Goal: Task Accomplishment & Management: Manage account settings

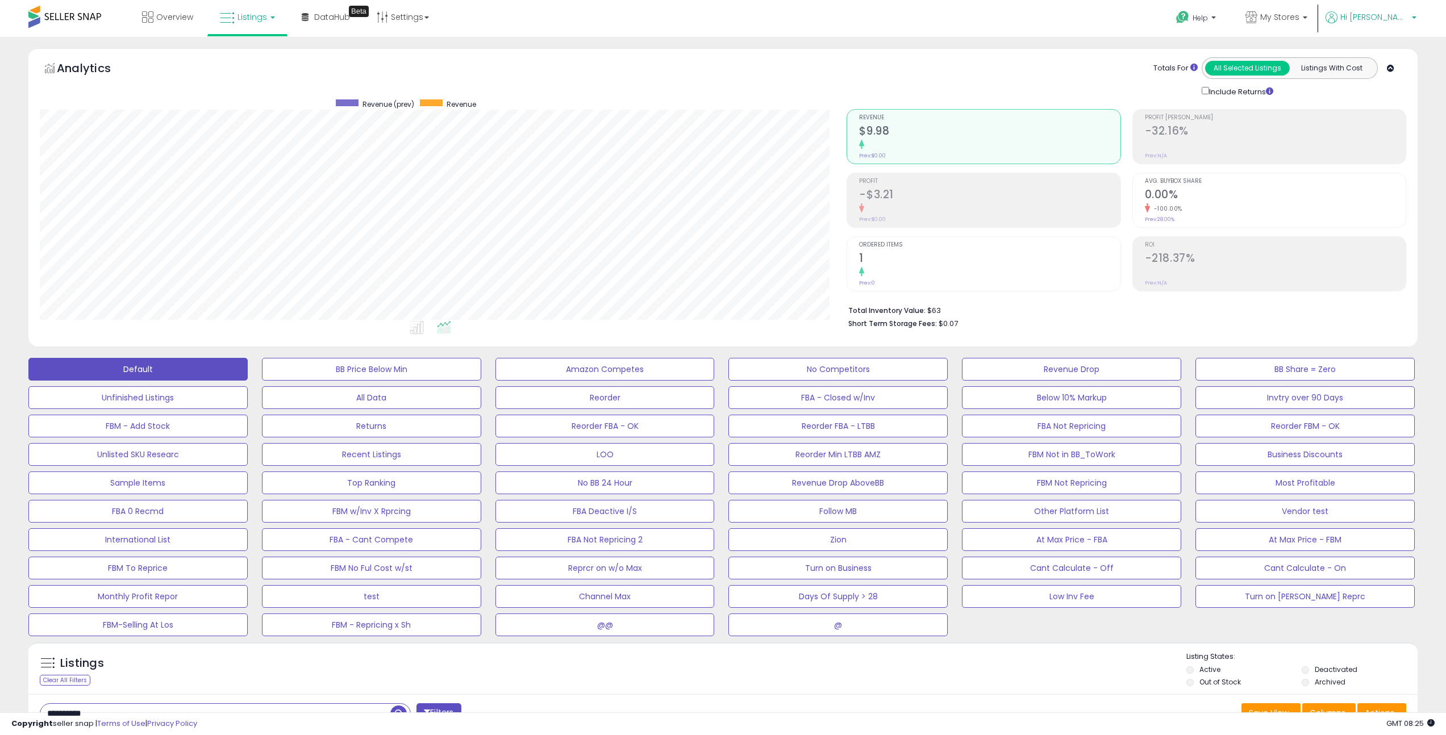
click at [1402, 32] on link "Hi Yosef" at bounding box center [1370, 24] width 91 height 26
click at [1380, 118] on link "Stop impersonating" at bounding box center [1368, 120] width 74 height 11
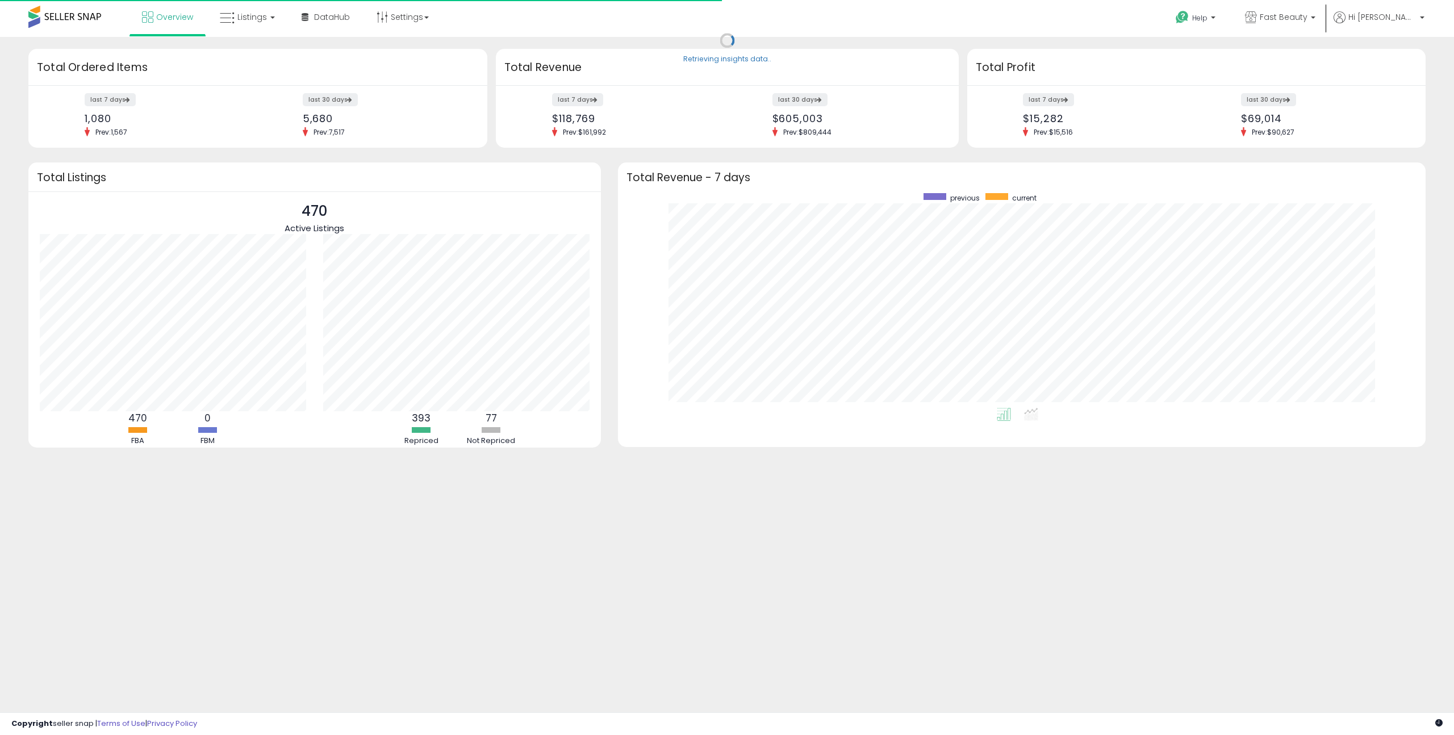
scroll to position [215, 785]
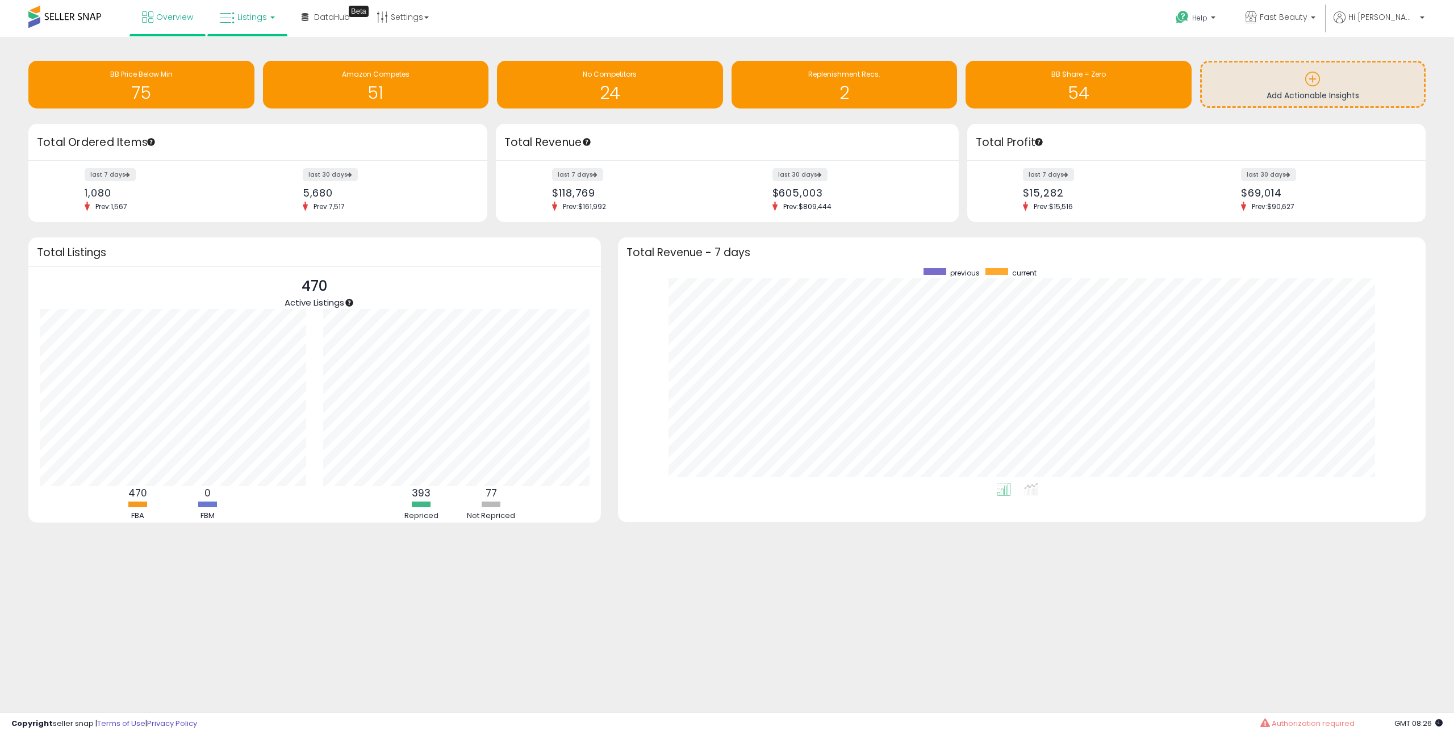
click at [261, 22] on span "Listings" at bounding box center [252, 16] width 30 height 11
click at [256, 58] on icon at bounding box center [255, 56] width 49 height 15
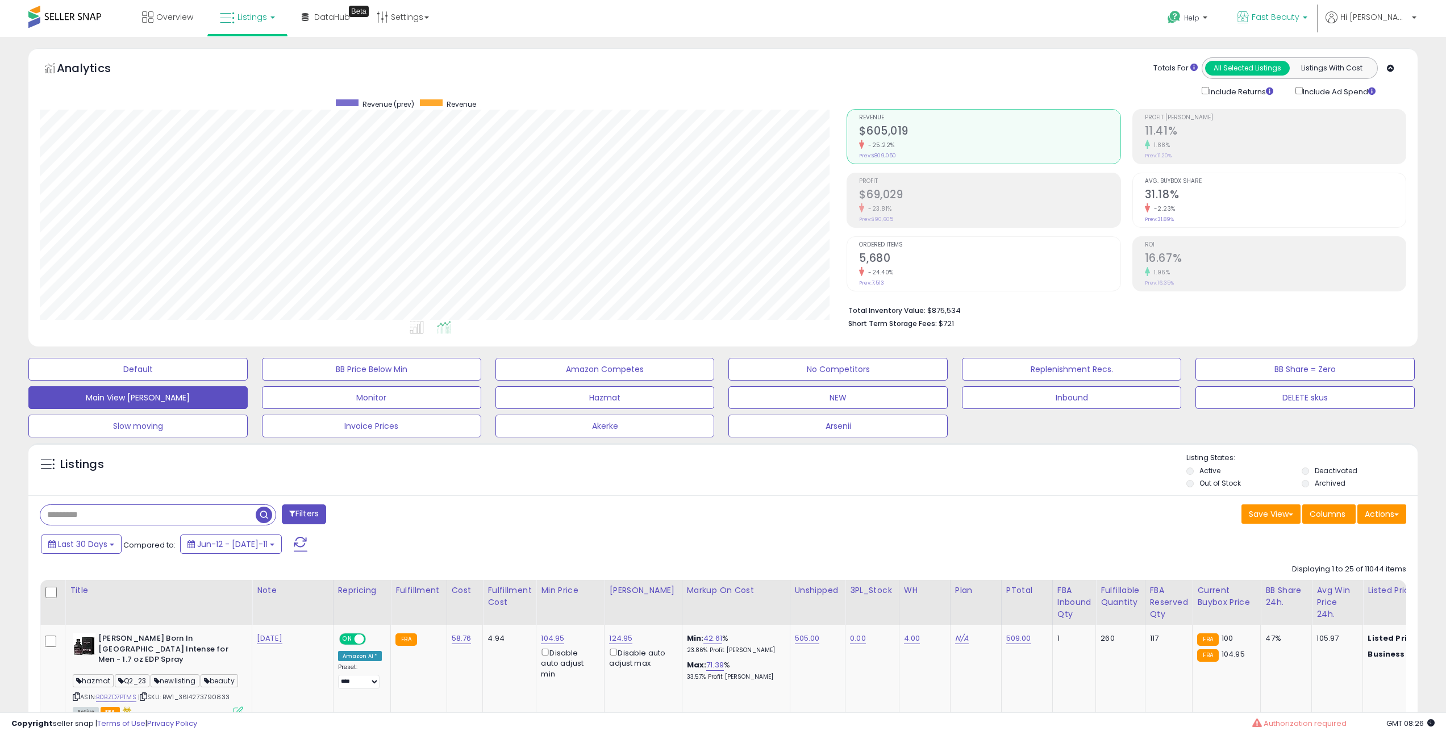
click at [1299, 22] on span "Fast Beauty" at bounding box center [1275, 16] width 48 height 11
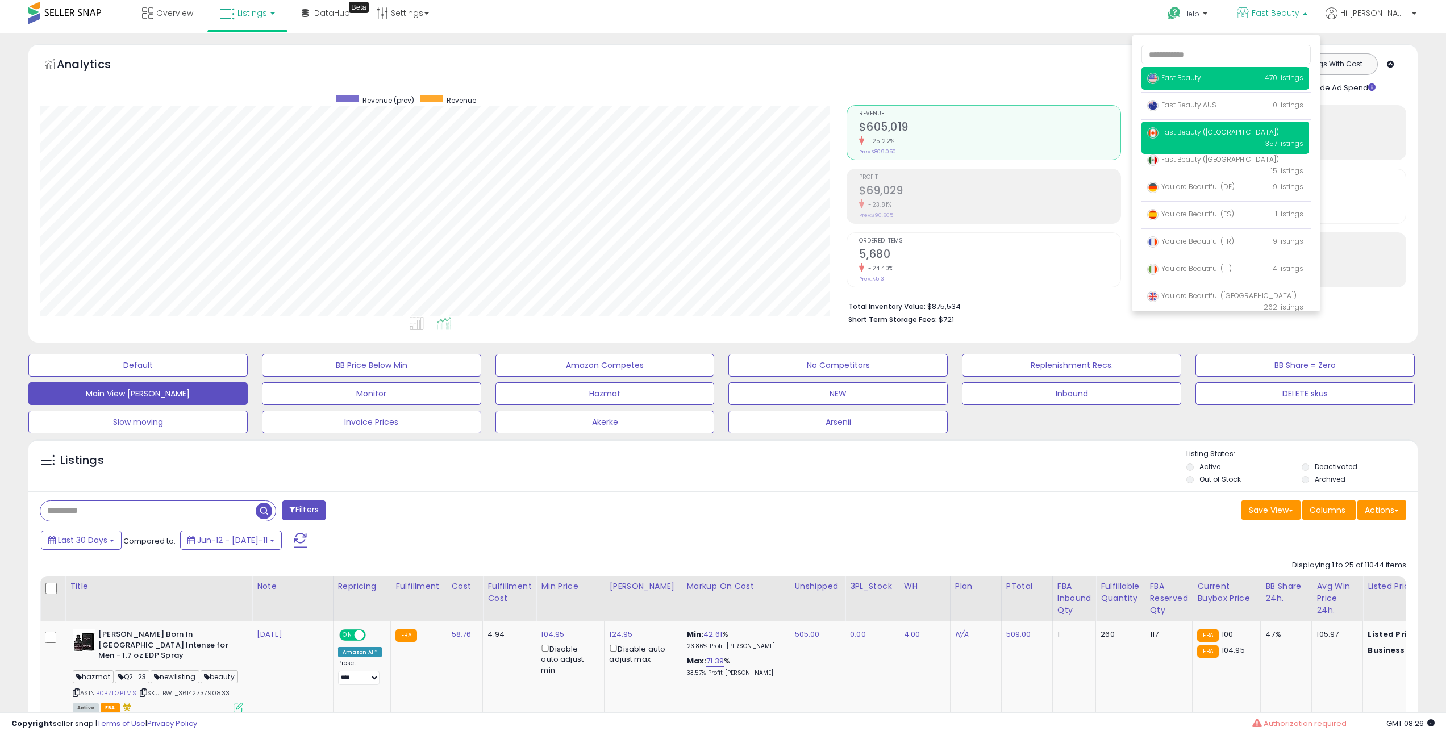
click at [1247, 141] on p "Fast Beauty (Canada) 357 listings" at bounding box center [1225, 138] width 168 height 32
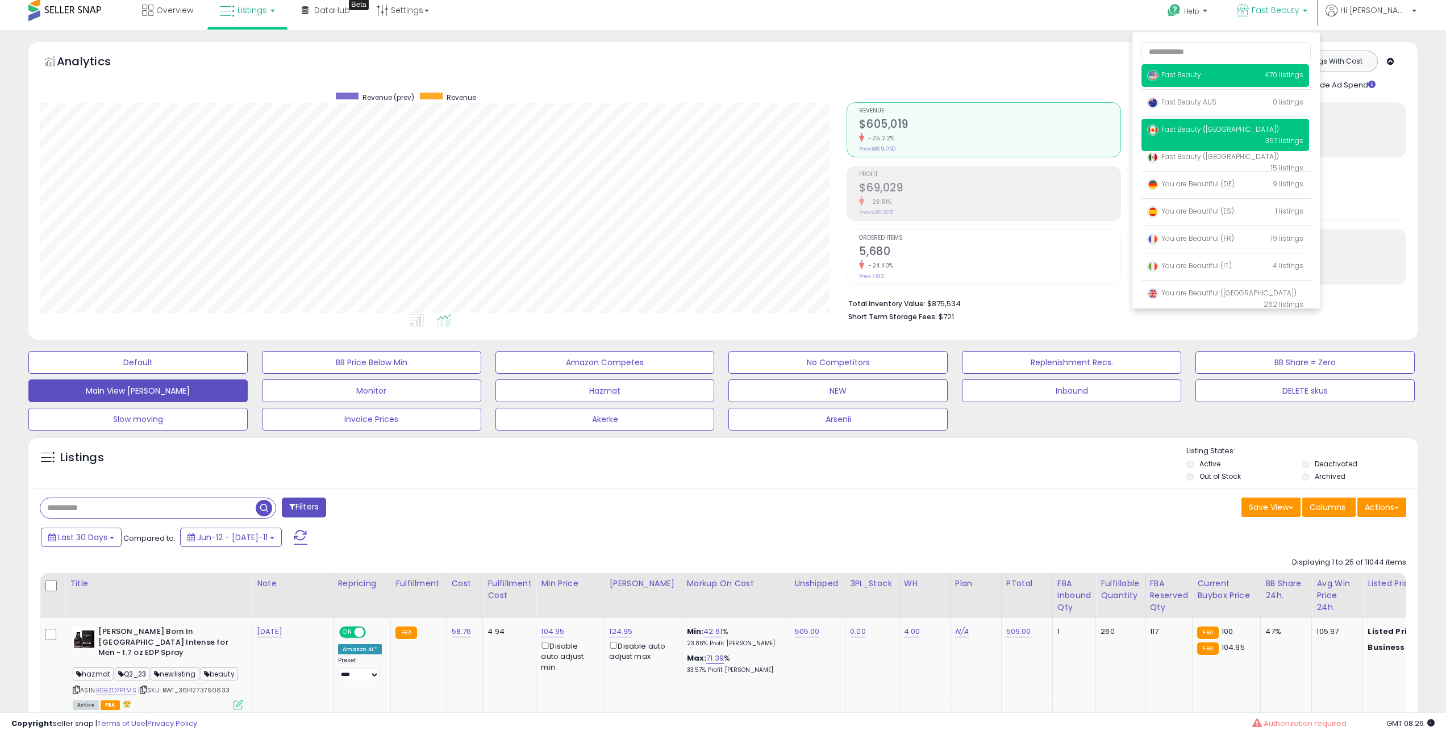
scroll to position [5, 0]
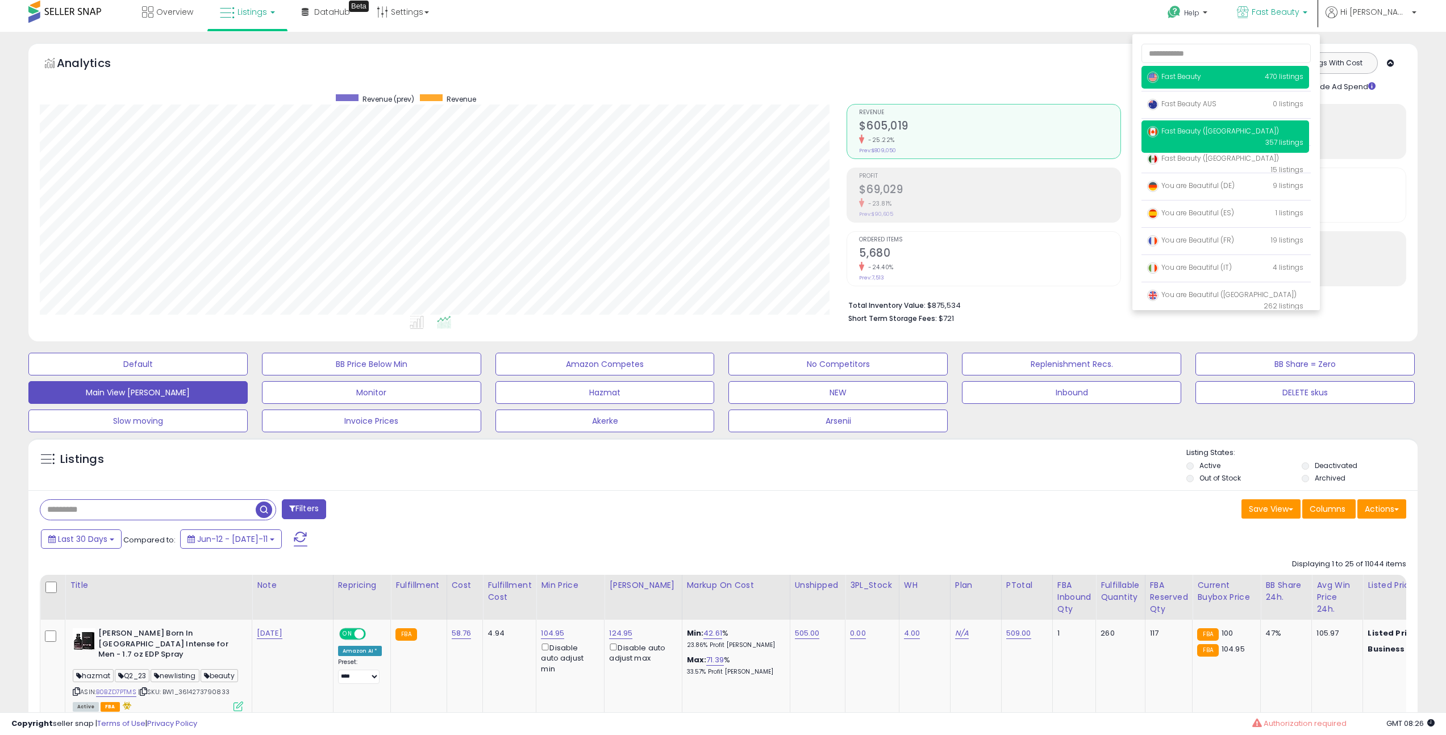
click at [1248, 132] on span "Fast Beauty ([GEOGRAPHIC_DATA])" at bounding box center [1213, 131] width 132 height 10
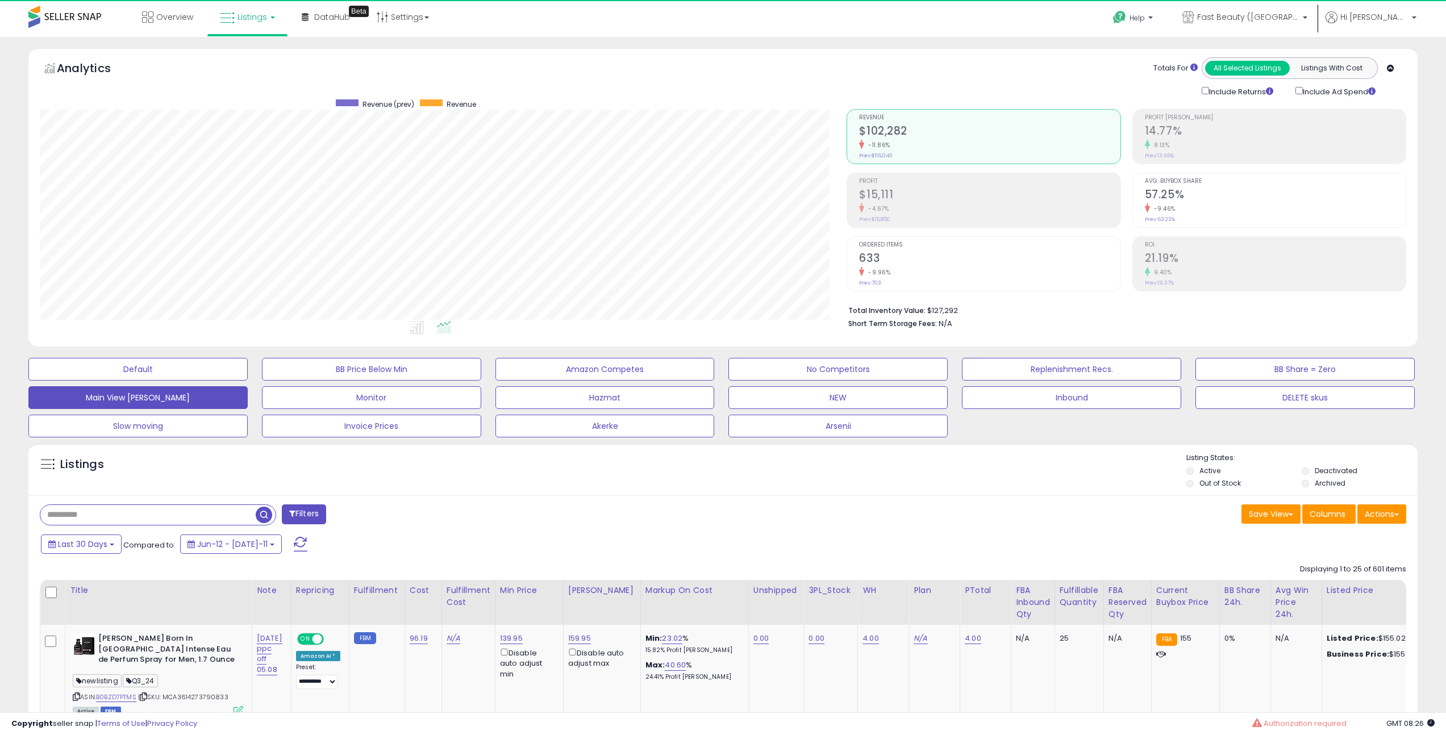
scroll to position [233, 807]
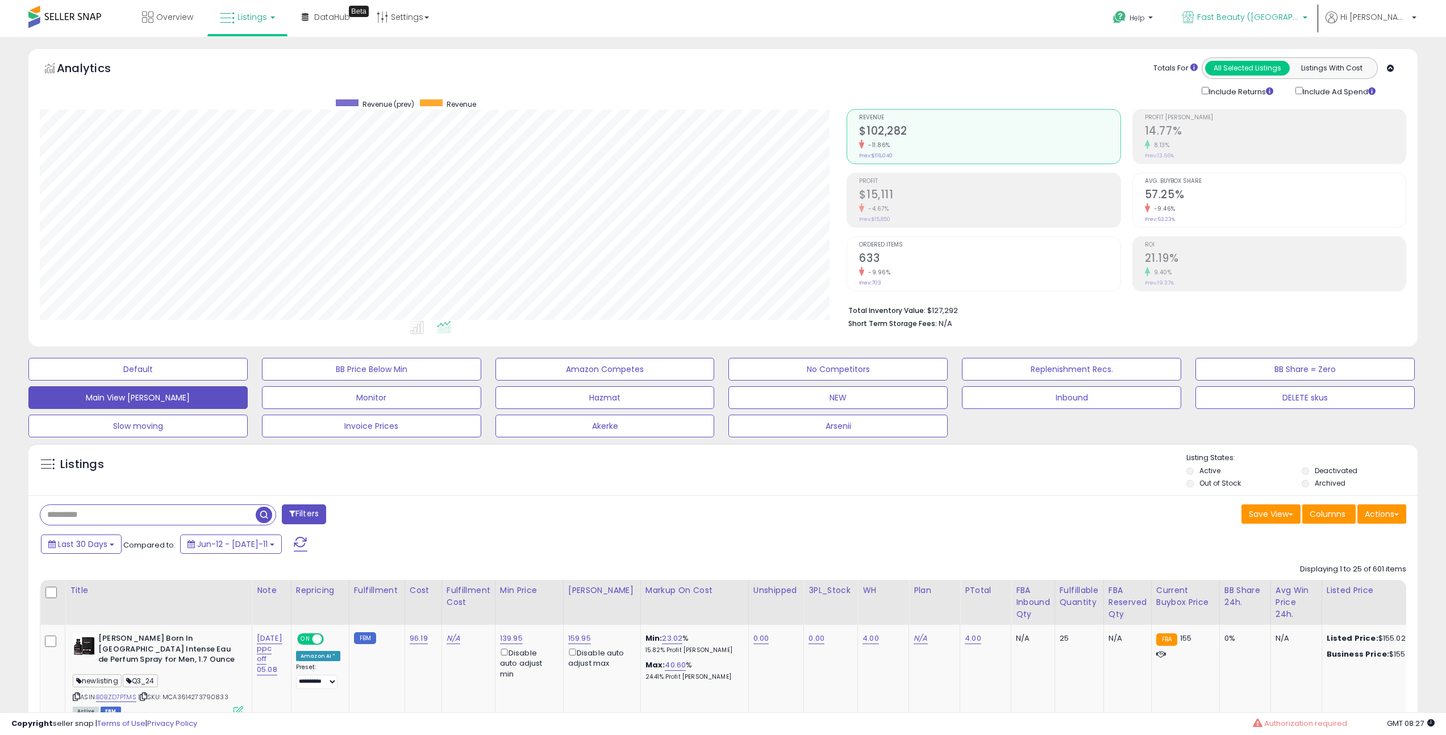
click at [1275, 24] on p "Fast Beauty ([GEOGRAPHIC_DATA])" at bounding box center [1244, 18] width 125 height 14
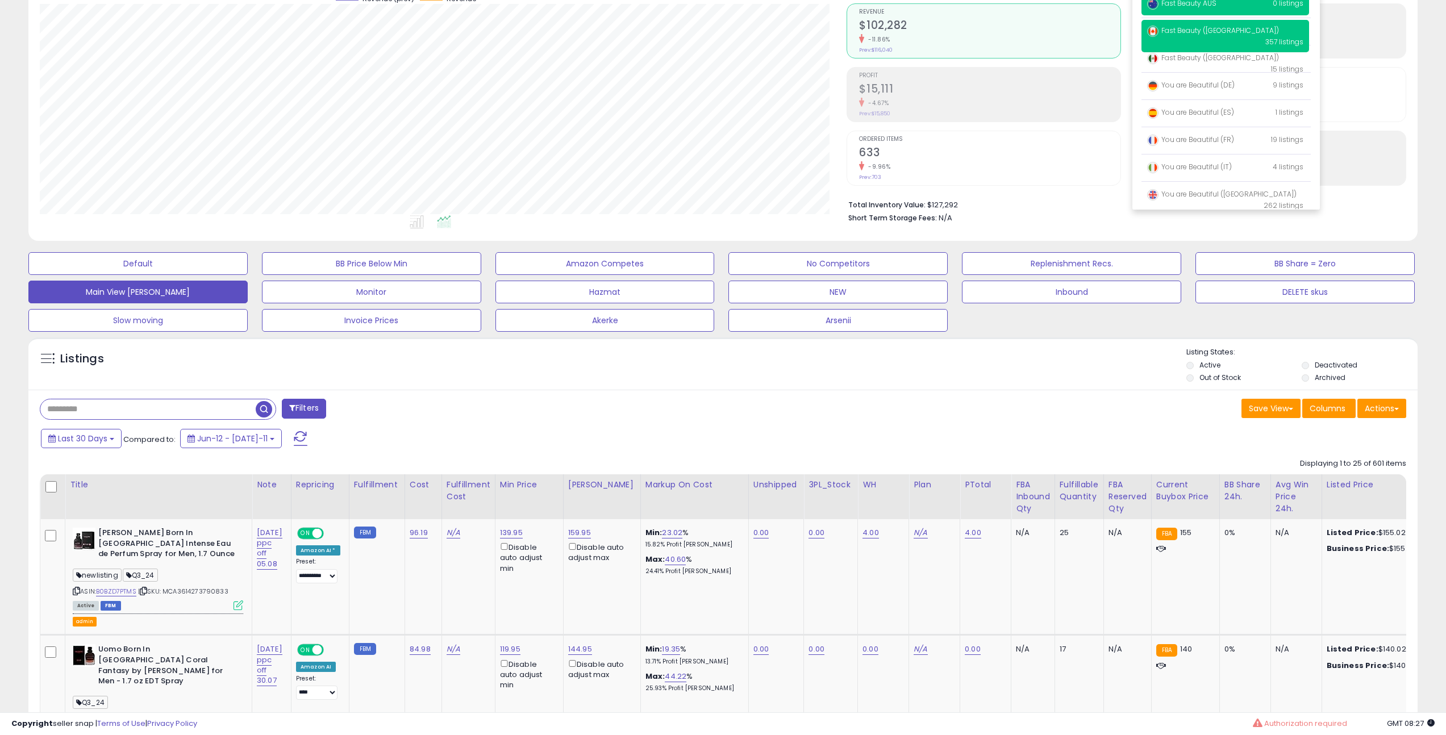
scroll to position [0, 0]
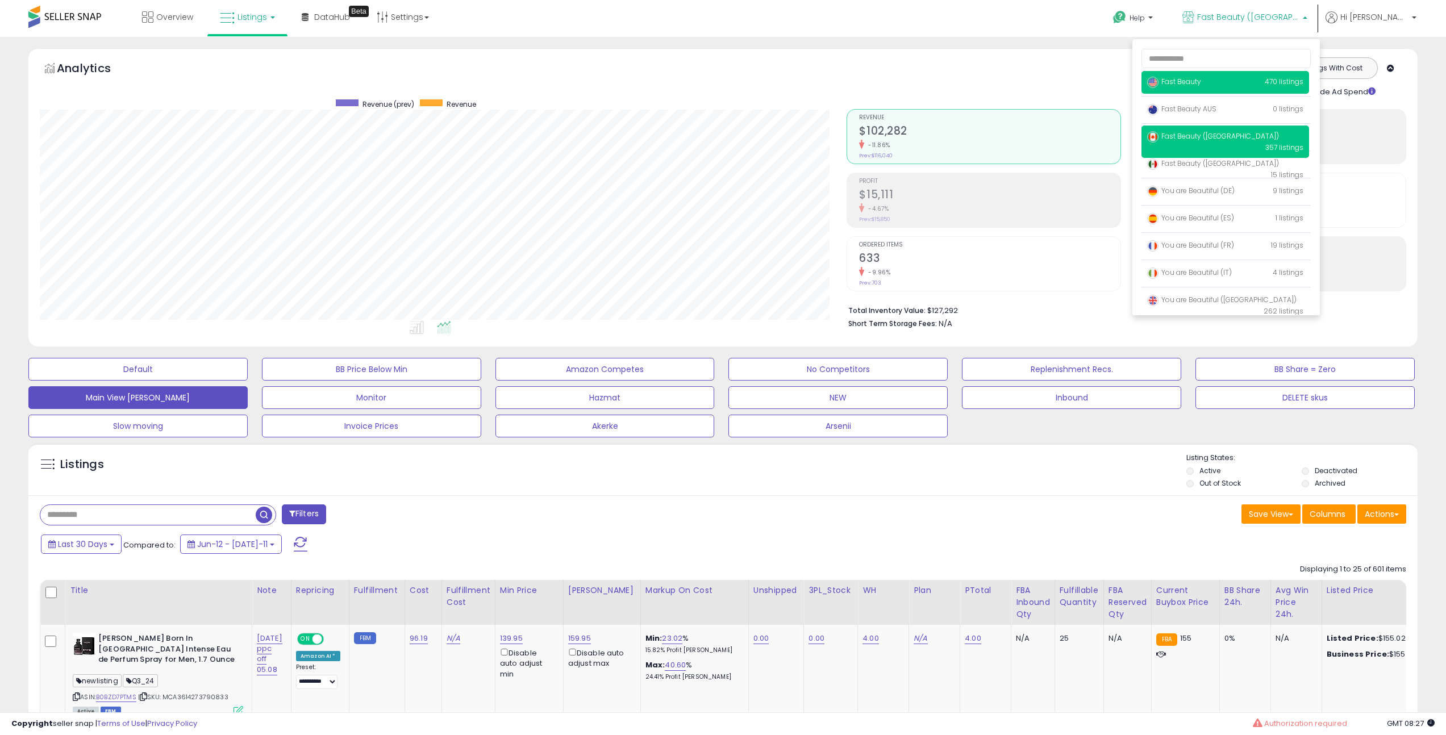
click at [1246, 80] on p "Fast Beauty 470 listings" at bounding box center [1225, 82] width 168 height 23
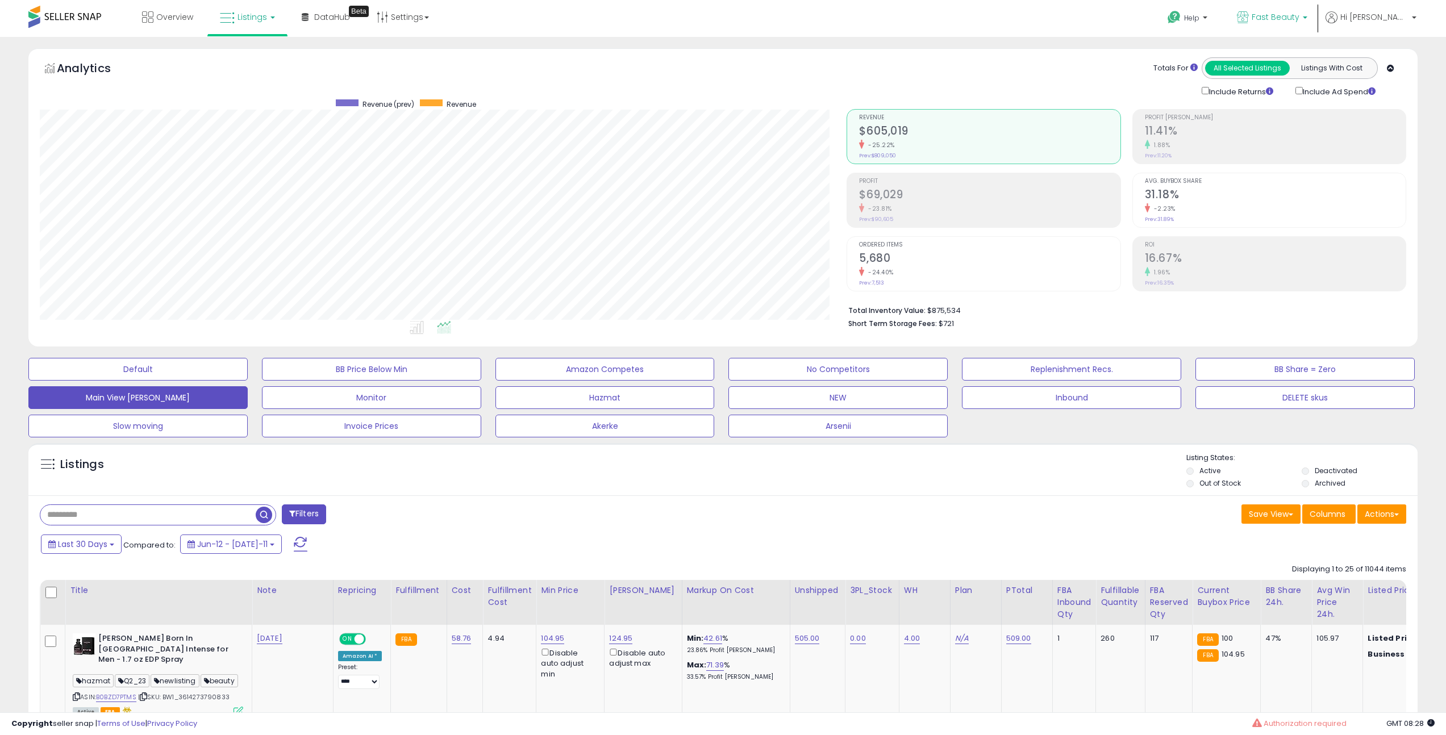
click at [1301, 23] on p "Fast Beauty" at bounding box center [1272, 18] width 70 height 14
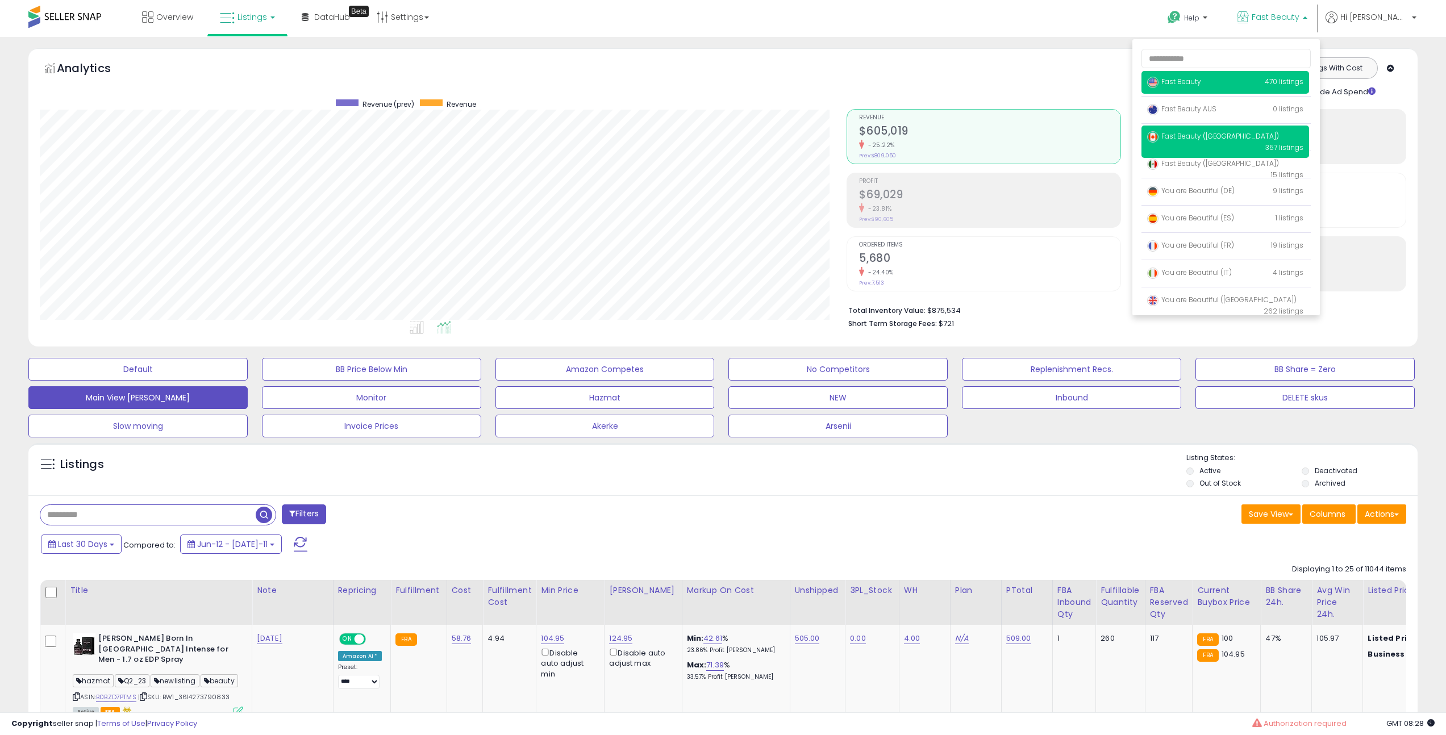
click at [1241, 136] on span "Fast Beauty ([GEOGRAPHIC_DATA])" at bounding box center [1213, 136] width 132 height 10
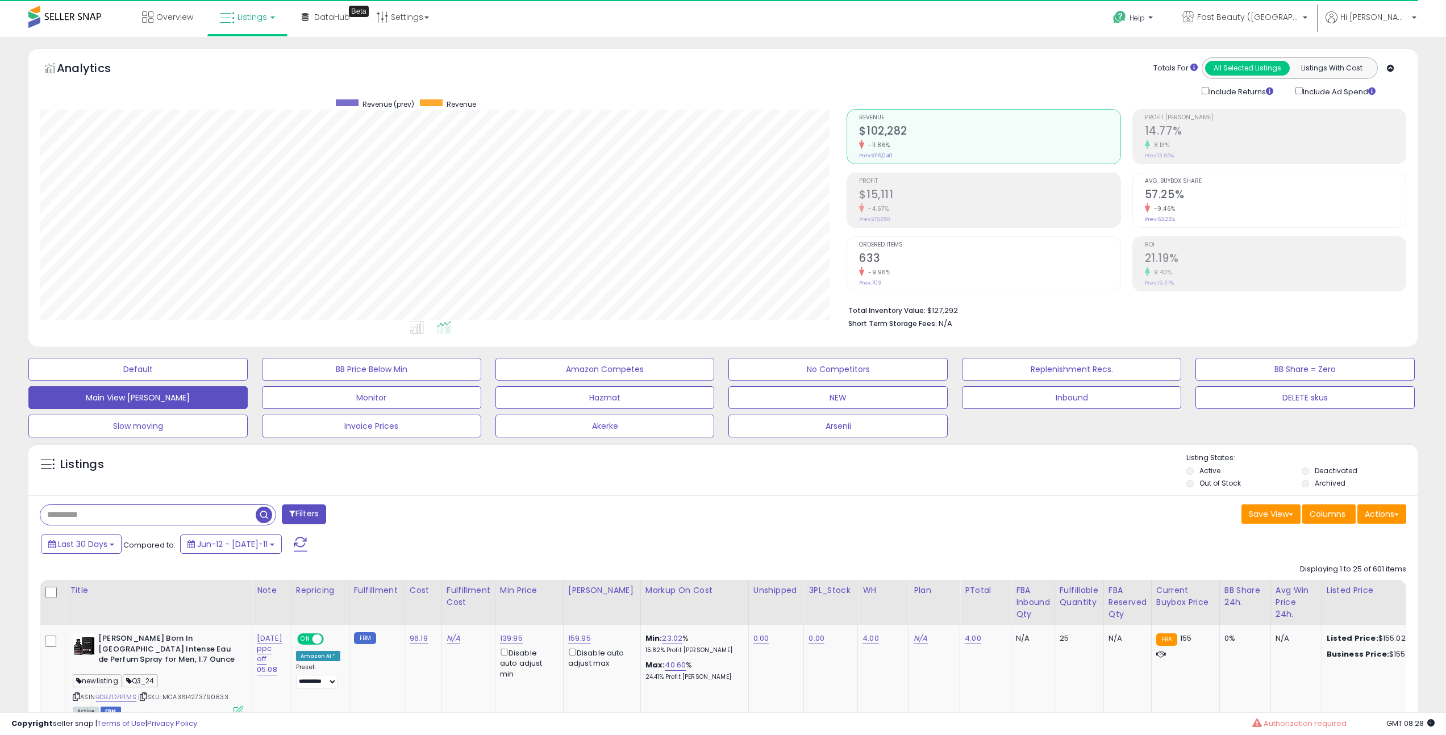
scroll to position [233, 807]
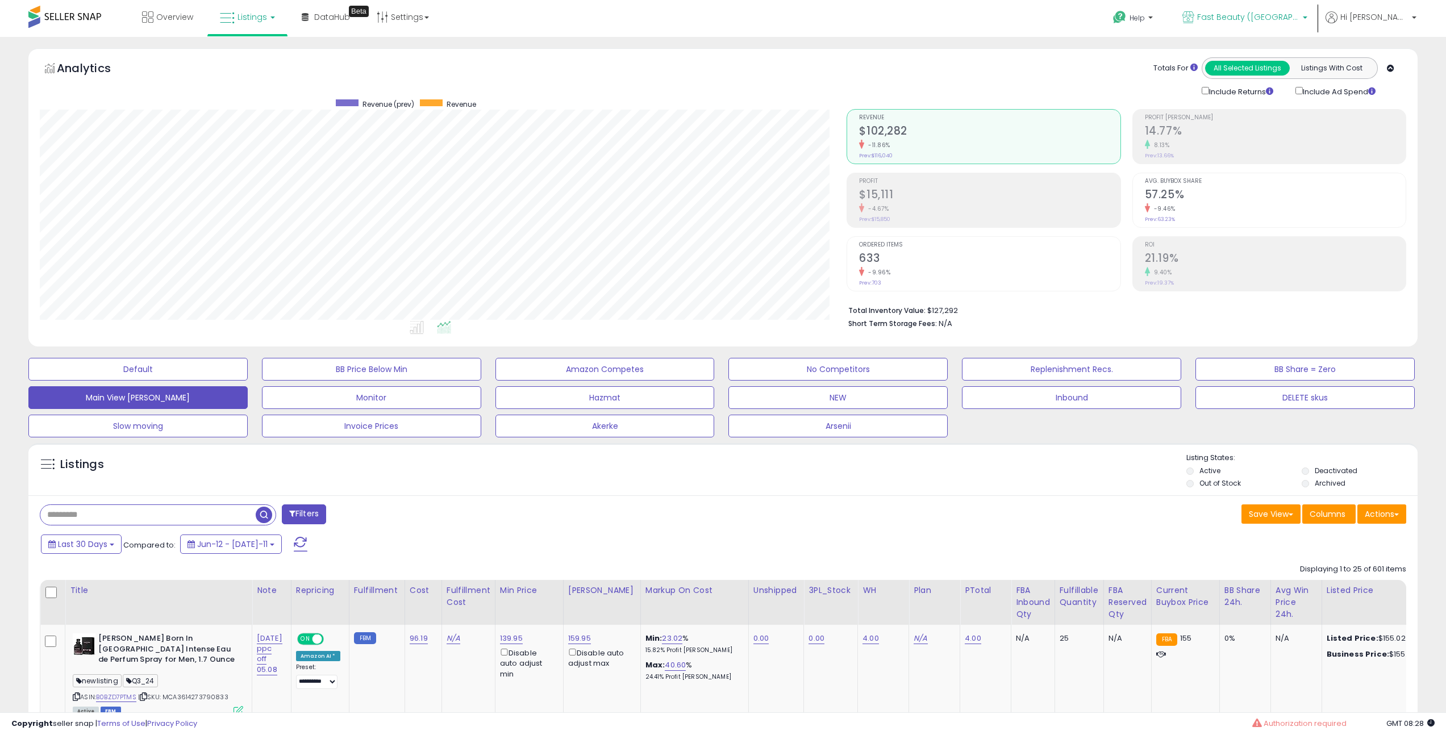
click at [1291, 20] on span "Fast Beauty ([GEOGRAPHIC_DATA])" at bounding box center [1248, 16] width 102 height 11
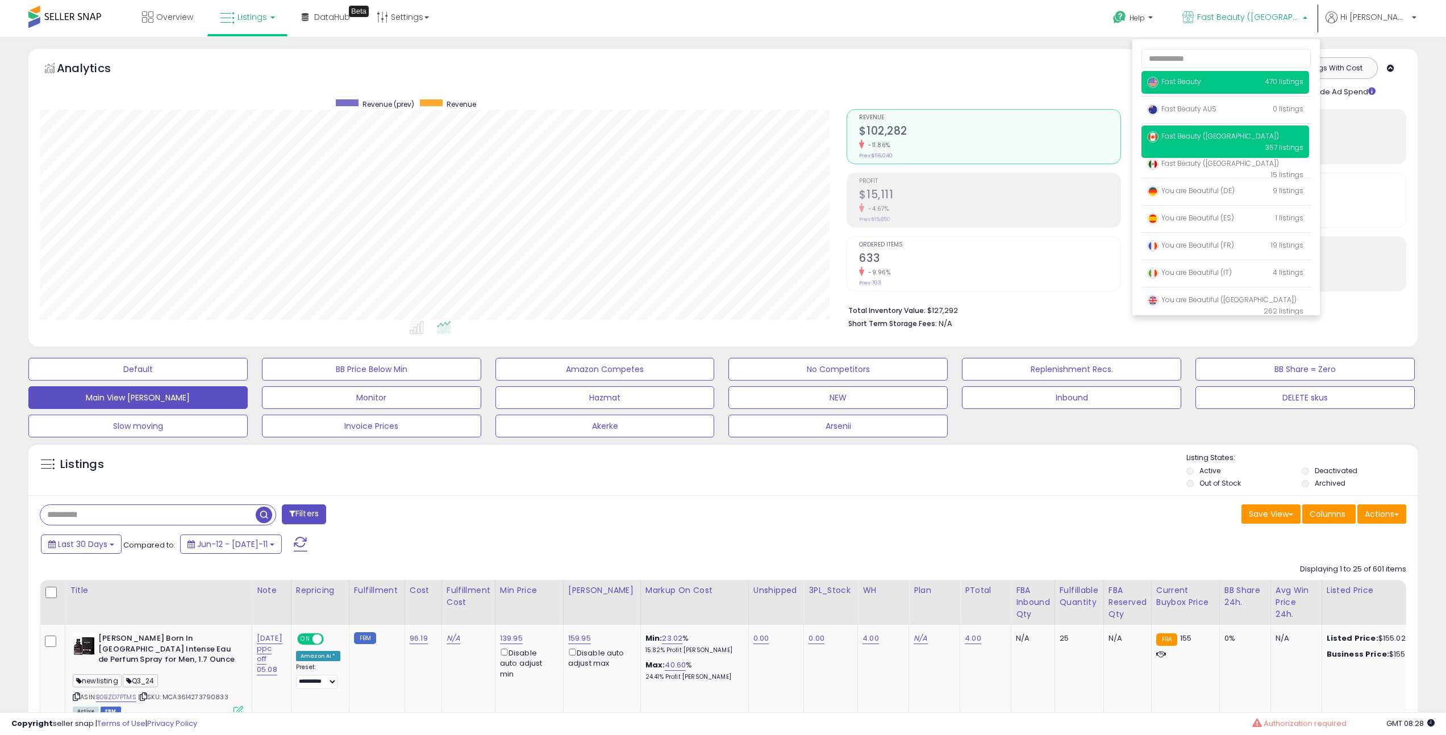
click at [1231, 85] on p "Fast Beauty 470 listings" at bounding box center [1225, 82] width 168 height 23
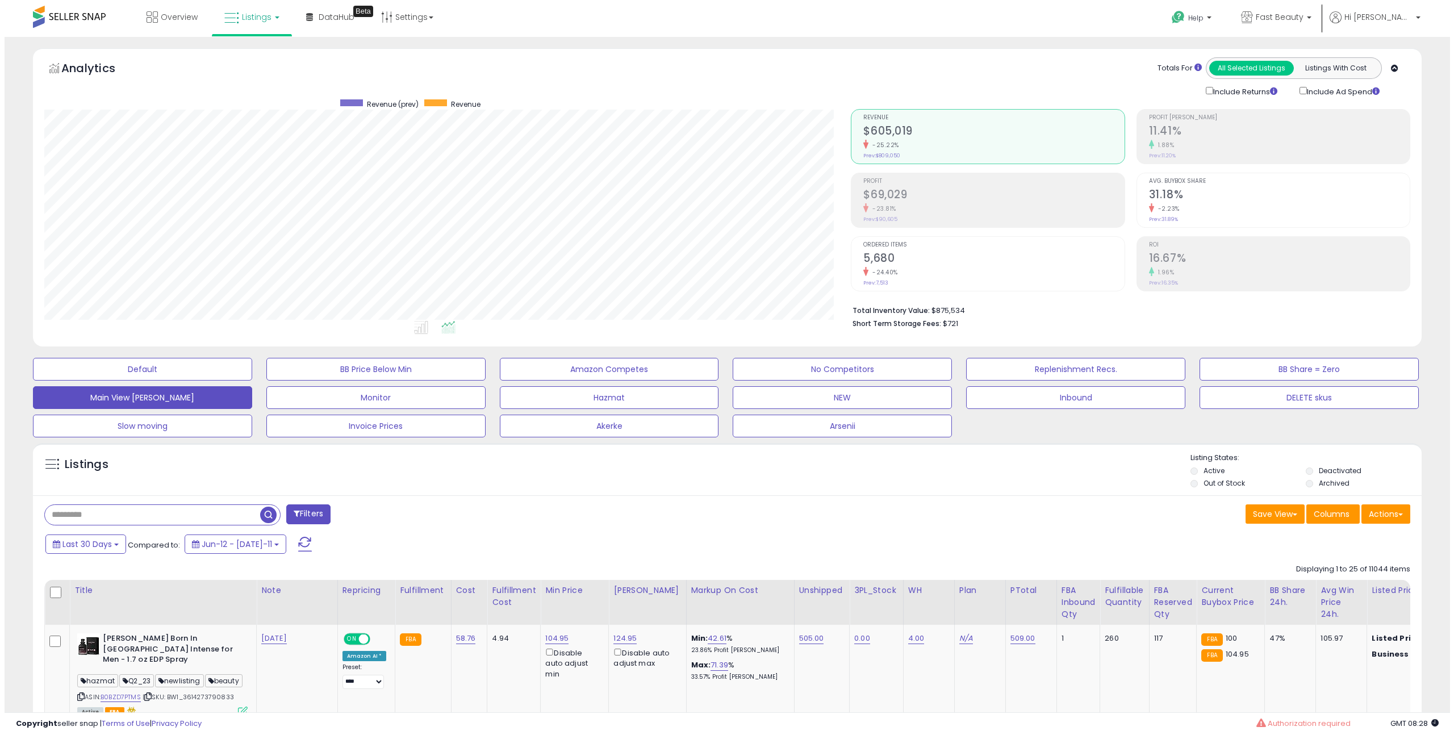
scroll to position [233, 807]
click at [83, 549] on span "Last 30 Days" at bounding box center [82, 543] width 49 height 11
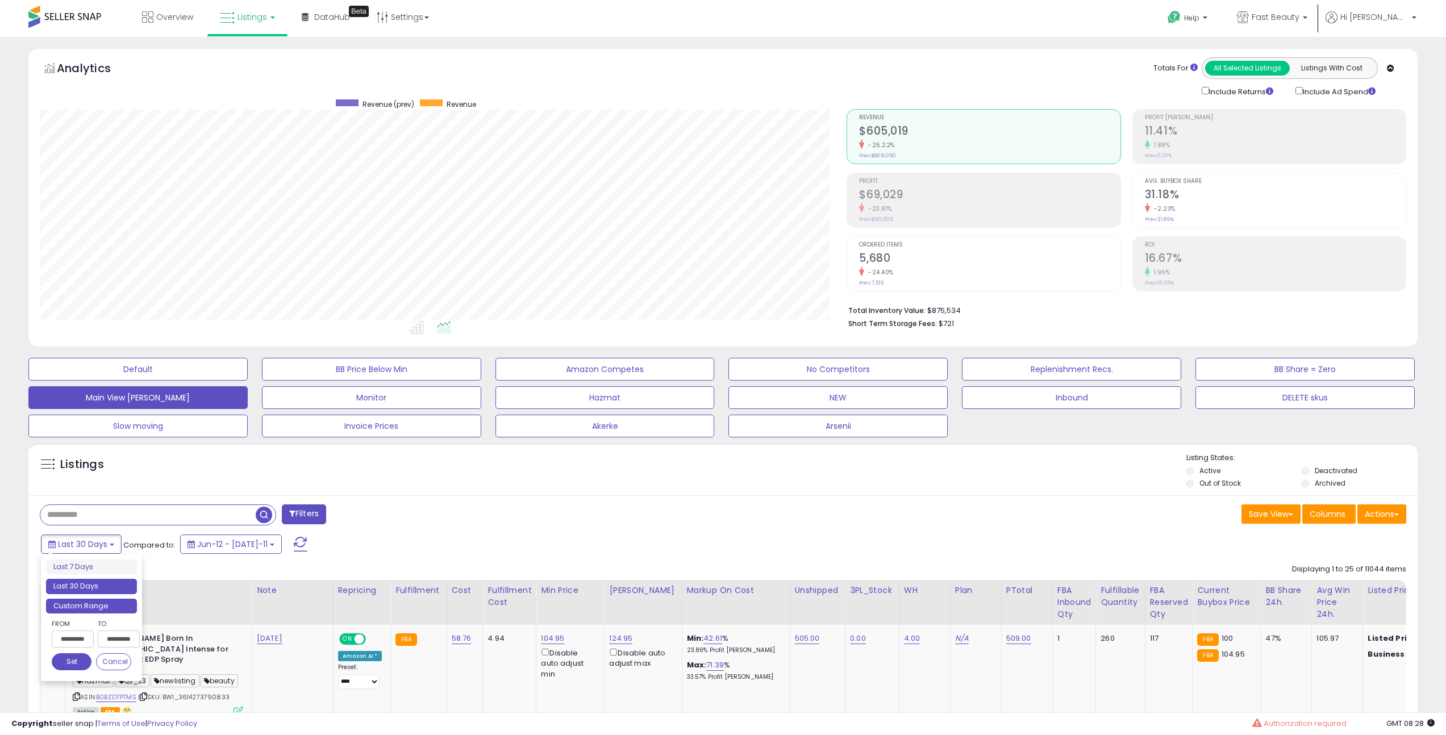
click at [89, 600] on li "Custom Range" at bounding box center [91, 606] width 91 height 15
type input "**********"
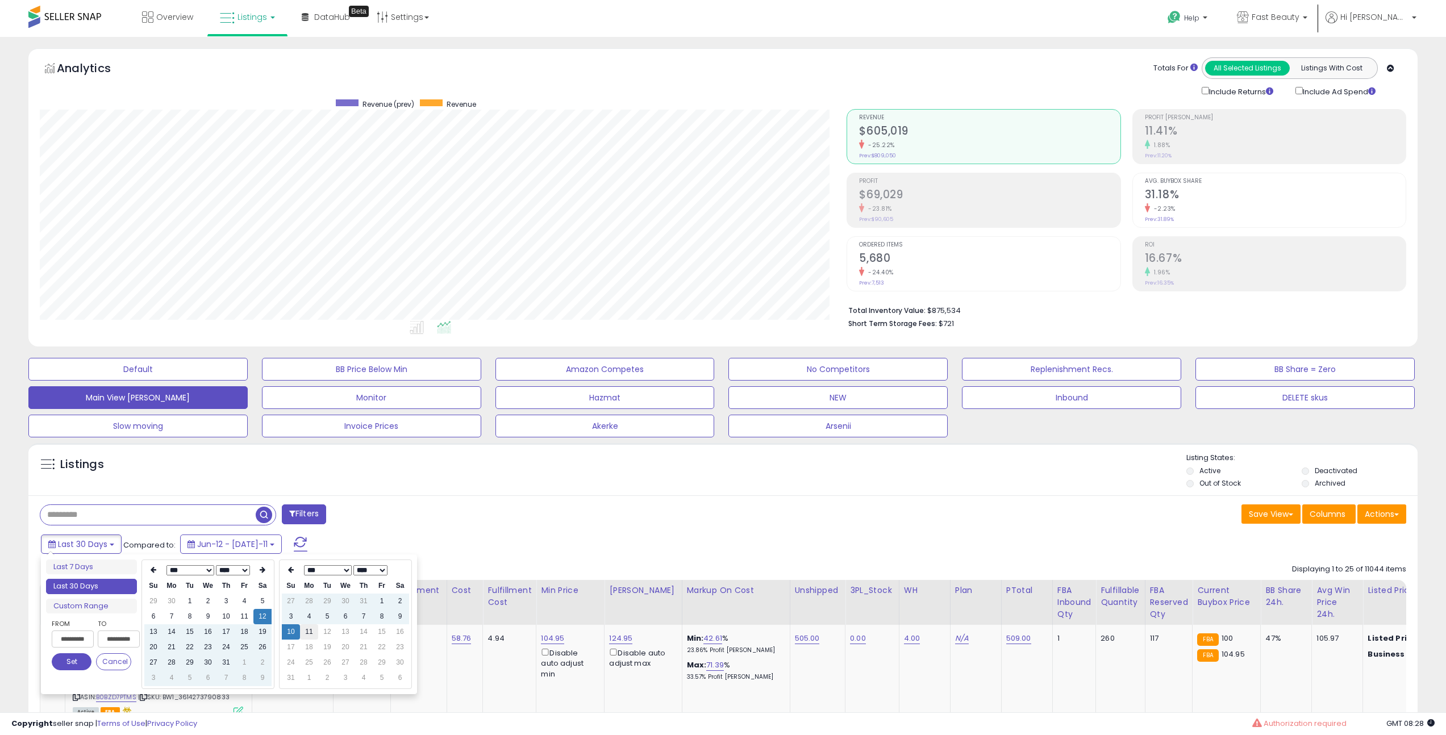
click at [308, 637] on td "11" at bounding box center [309, 631] width 18 height 15
type input "**********"
click at [321, 617] on td "5" at bounding box center [327, 616] width 18 height 15
type input "**********"
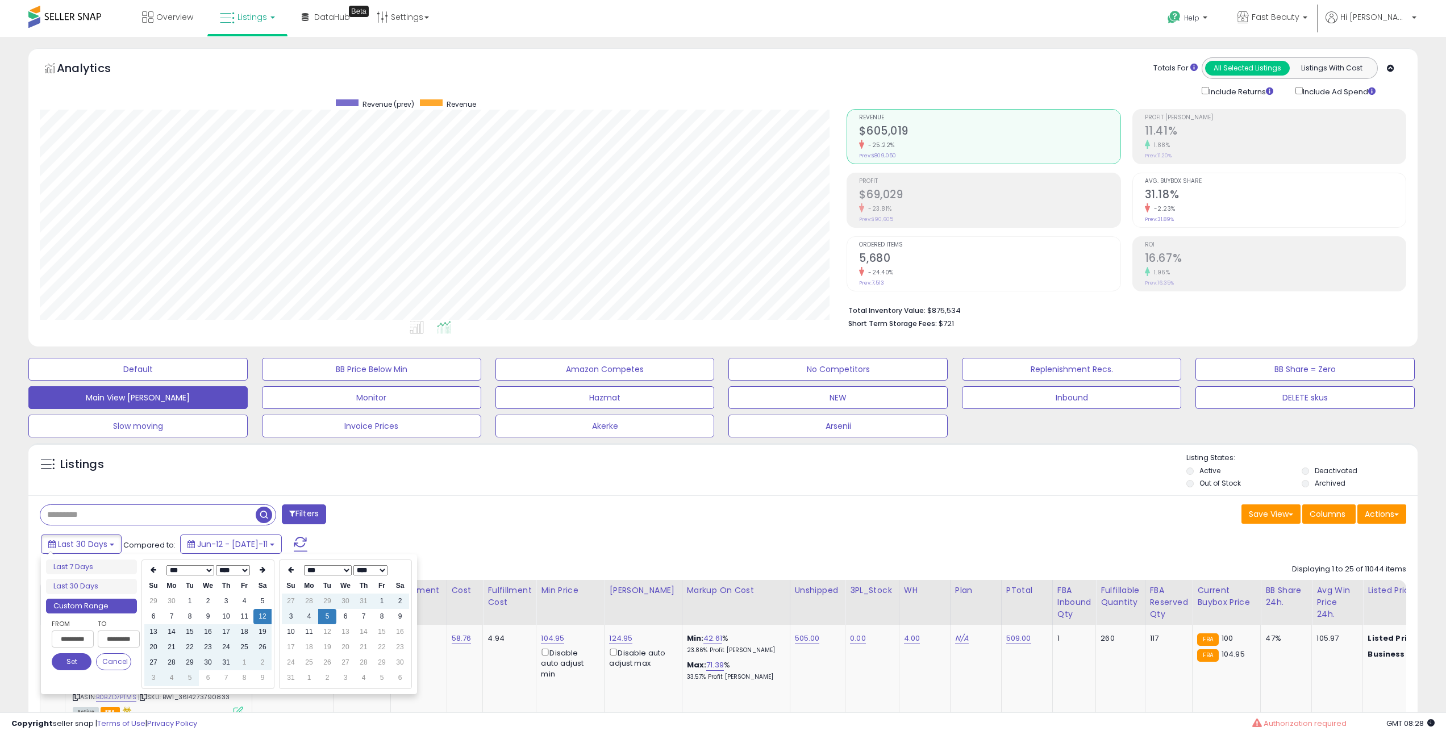
type input "**********"
click at [257, 566] on th at bounding box center [262, 570] width 18 height 16
type input "**********"
click at [194, 618] on td "5" at bounding box center [190, 616] width 18 height 15
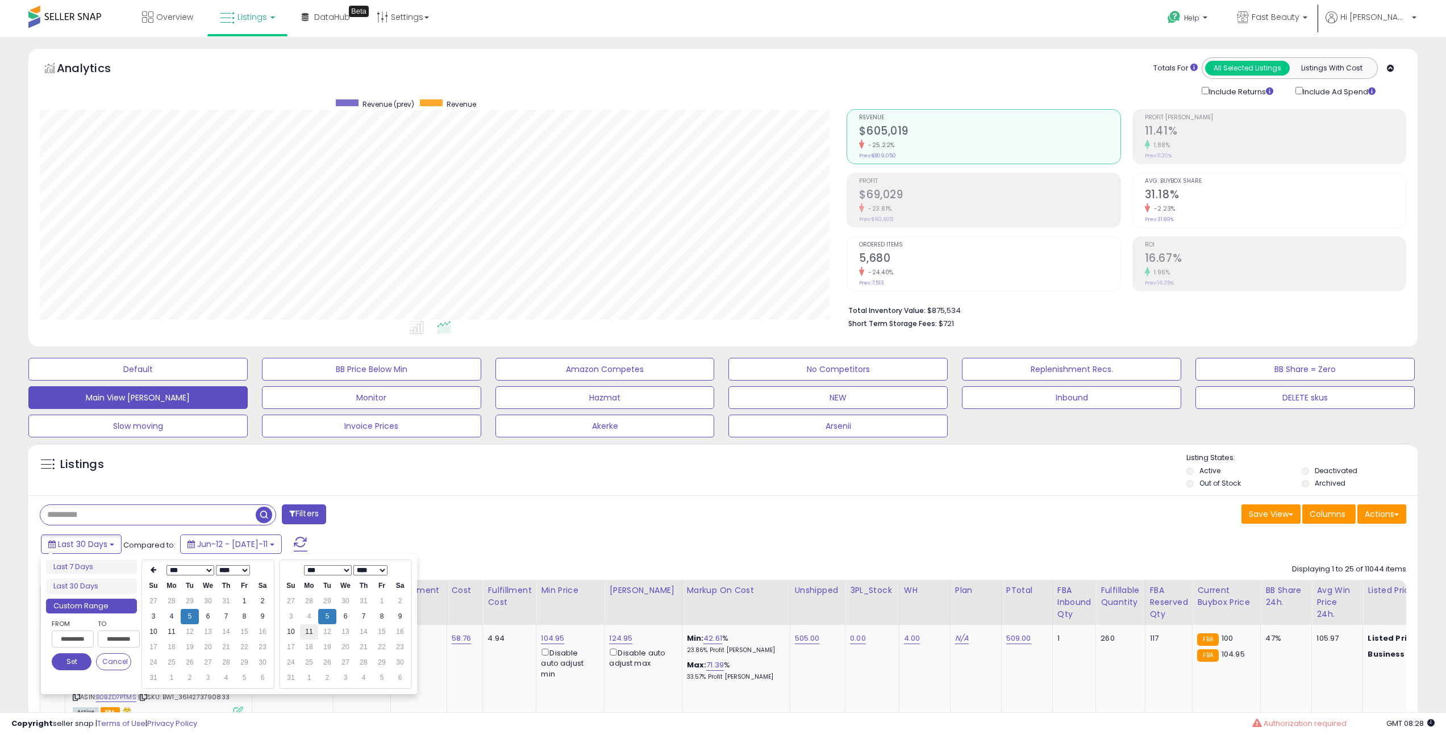
click at [310, 632] on td "11" at bounding box center [309, 631] width 18 height 15
type input "**********"
click at [70, 658] on button "Set" at bounding box center [72, 661] width 40 height 17
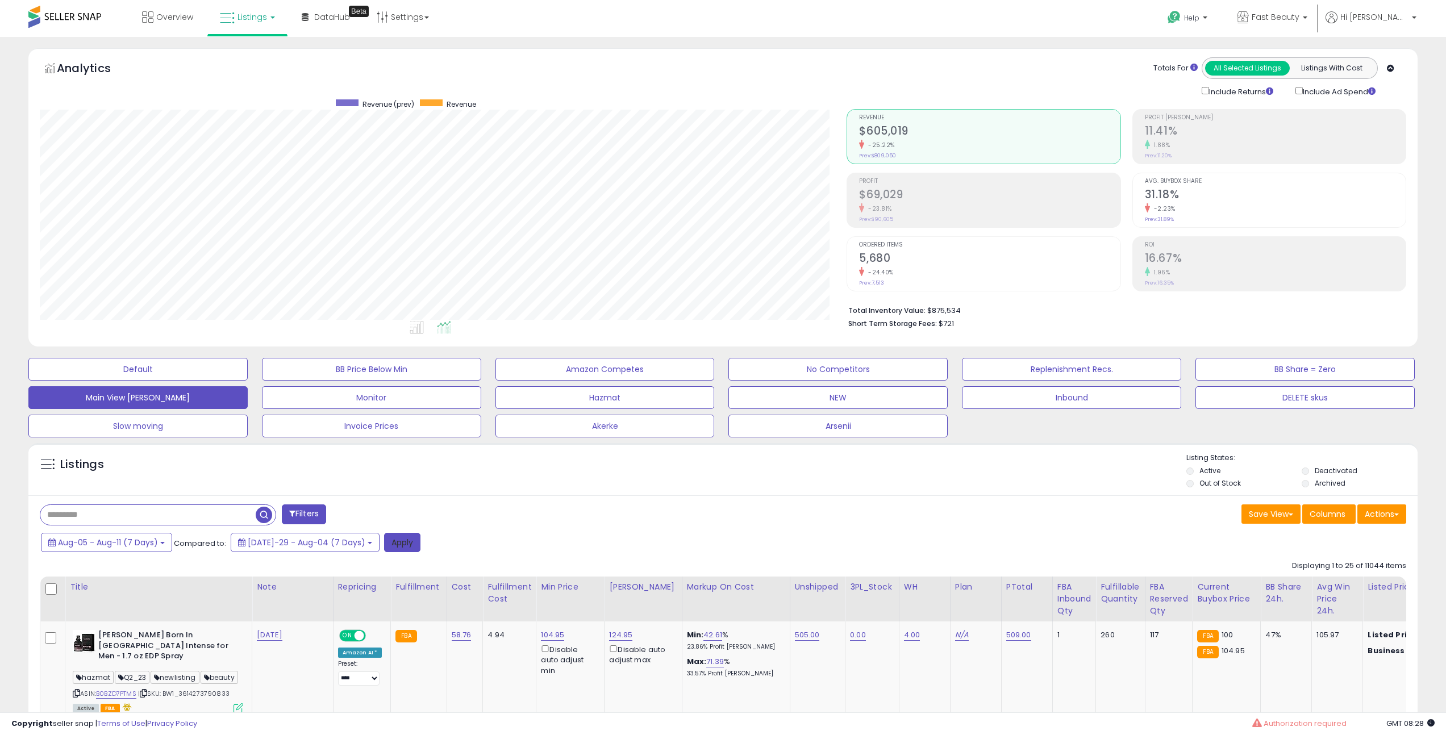
click at [390, 548] on button "Apply" at bounding box center [402, 542] width 36 height 19
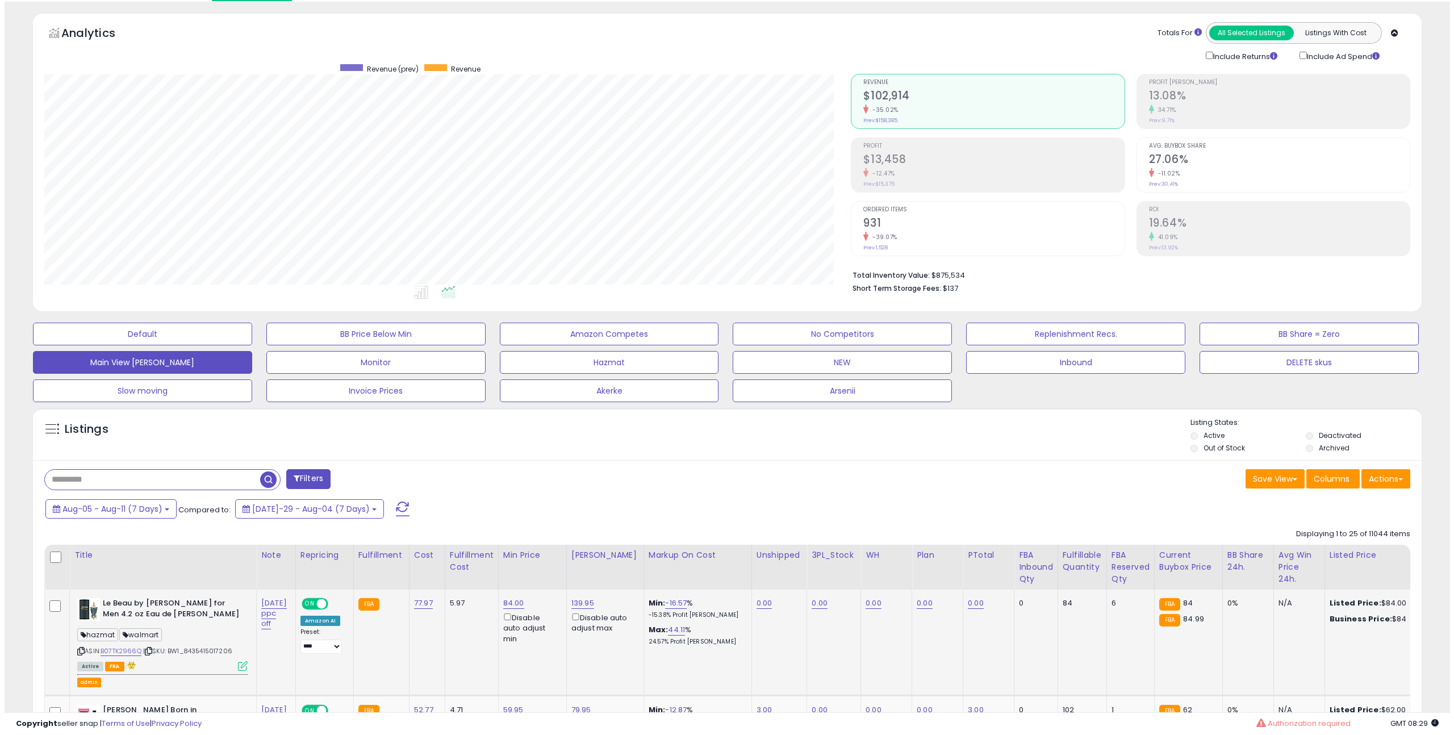
scroll to position [21, 0]
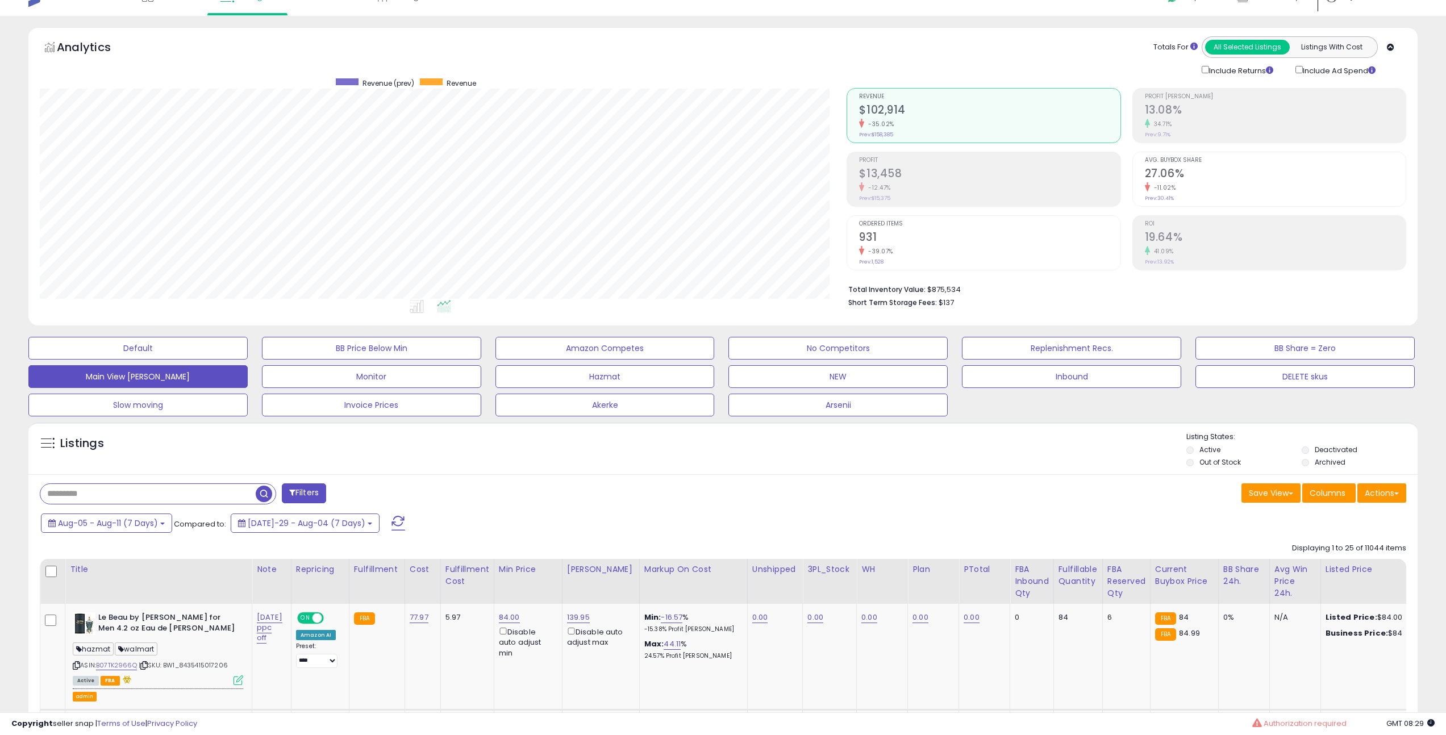
click at [309, 485] on button "Filters" at bounding box center [304, 493] width 44 height 20
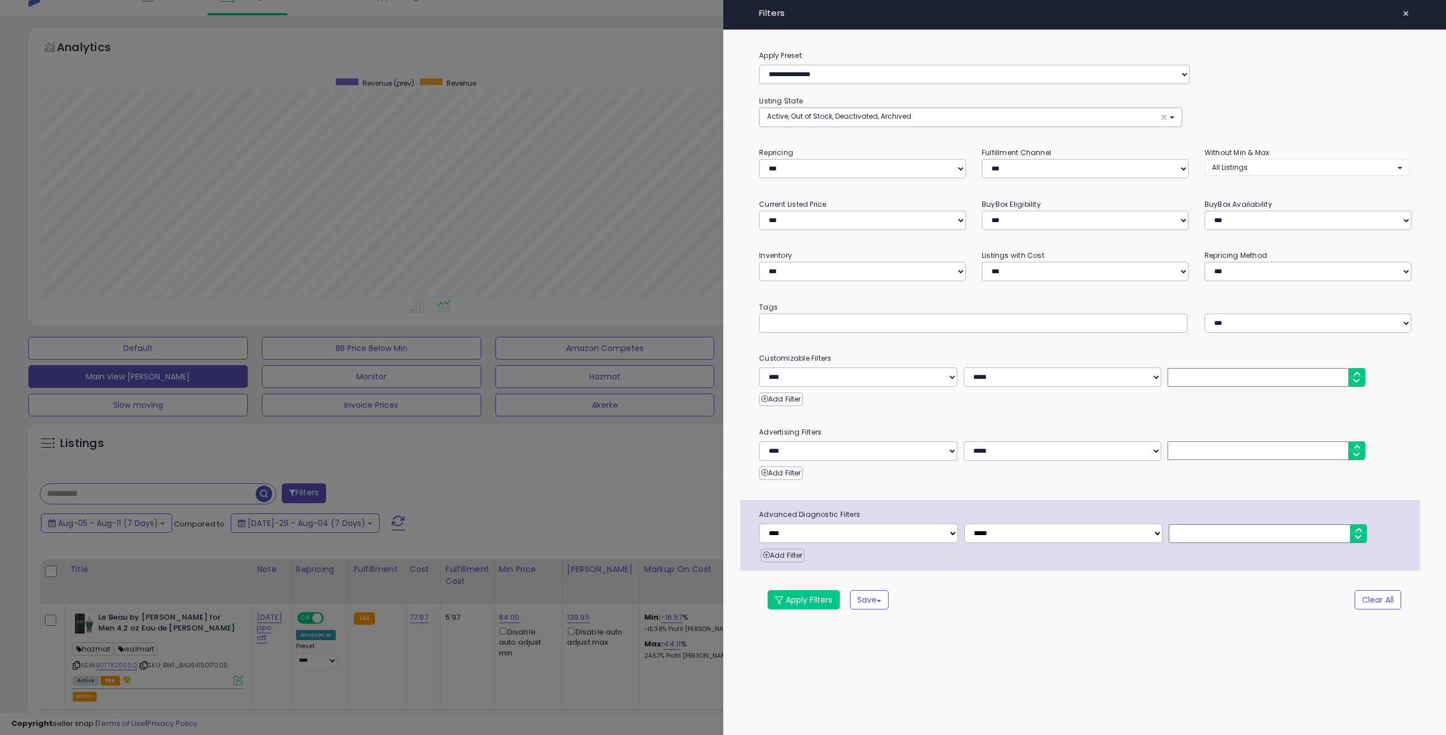
scroll to position [233, 812]
click at [858, 455] on select "**********" at bounding box center [862, 451] width 198 height 19
click at [872, 416] on div "**********" at bounding box center [1090, 339] width 727 height 581
click at [1412, 15] on span "×" at bounding box center [1413, 14] width 7 height 16
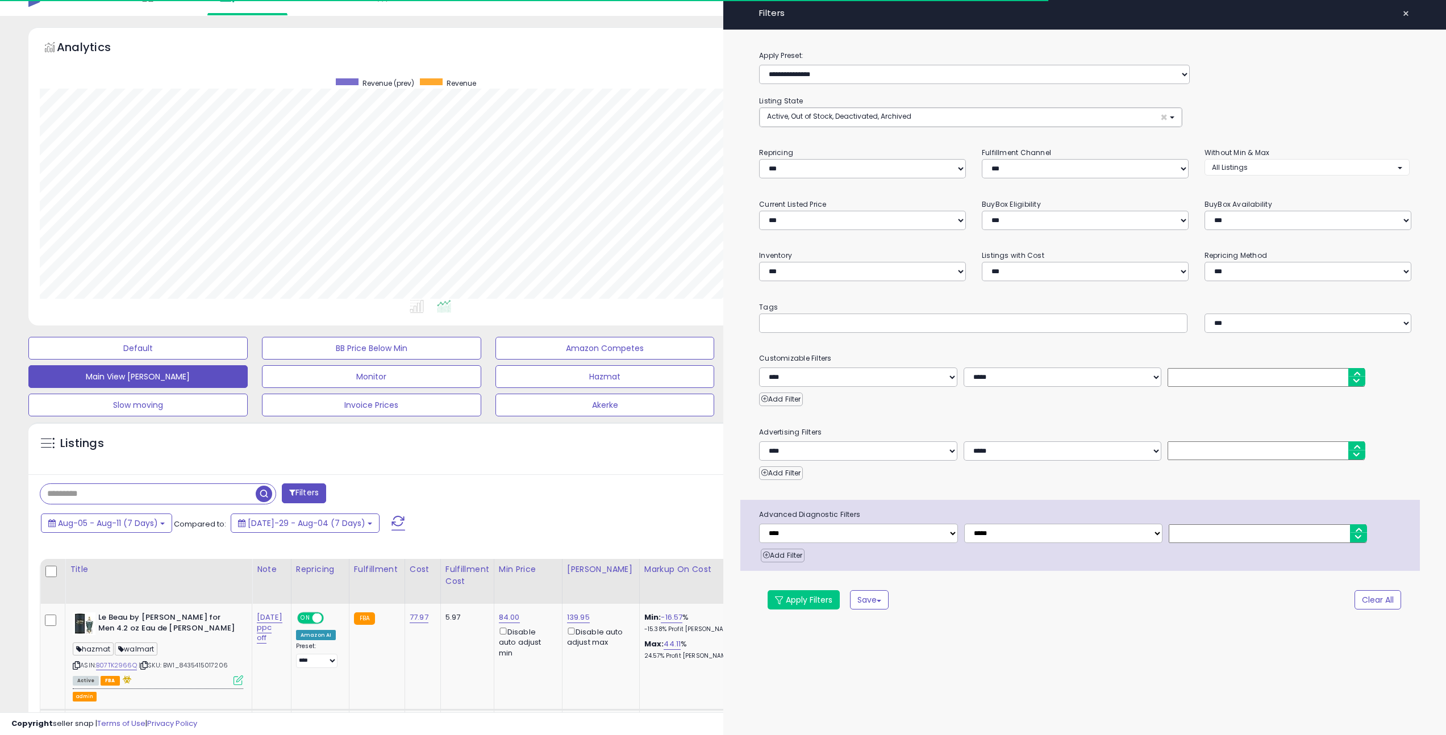
scroll to position [567793, 567219]
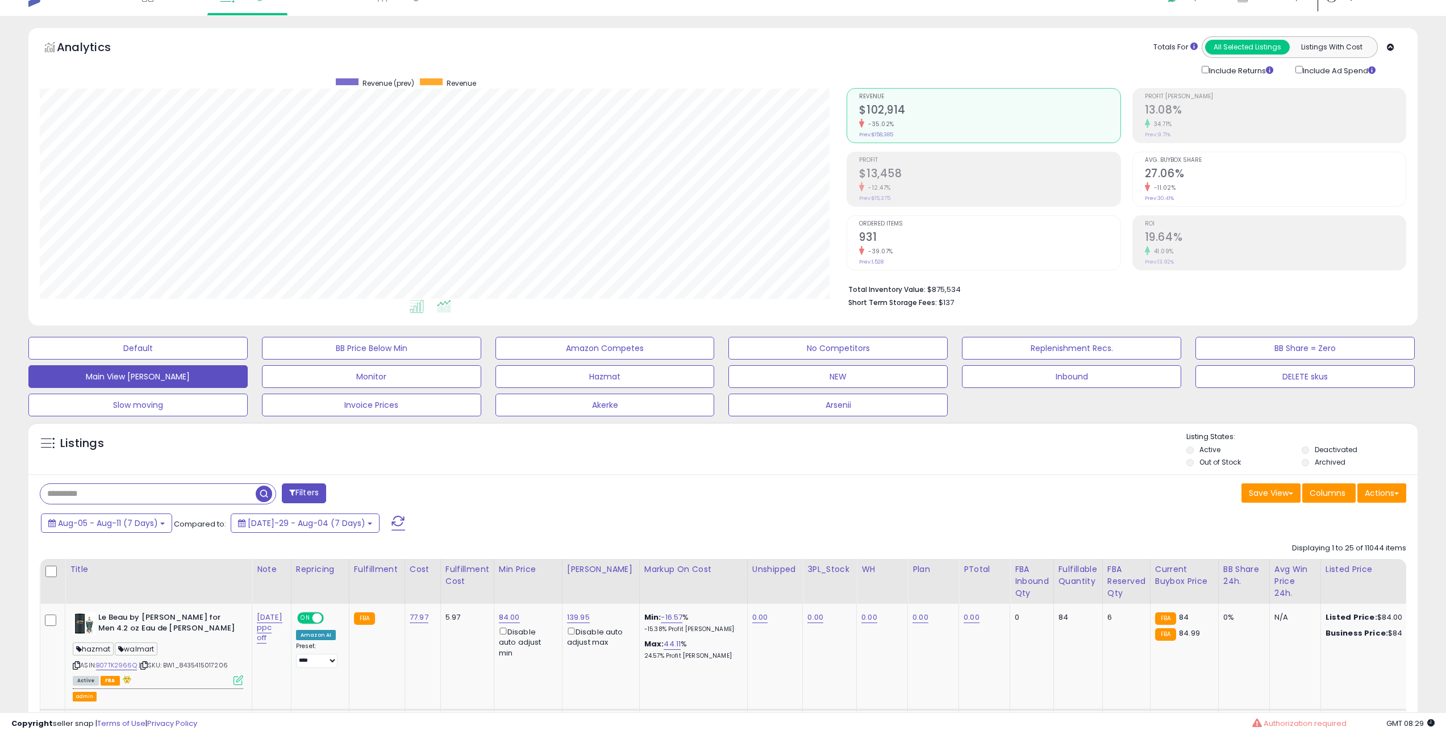
click at [411, 307] on icon at bounding box center [417, 306] width 14 height 13
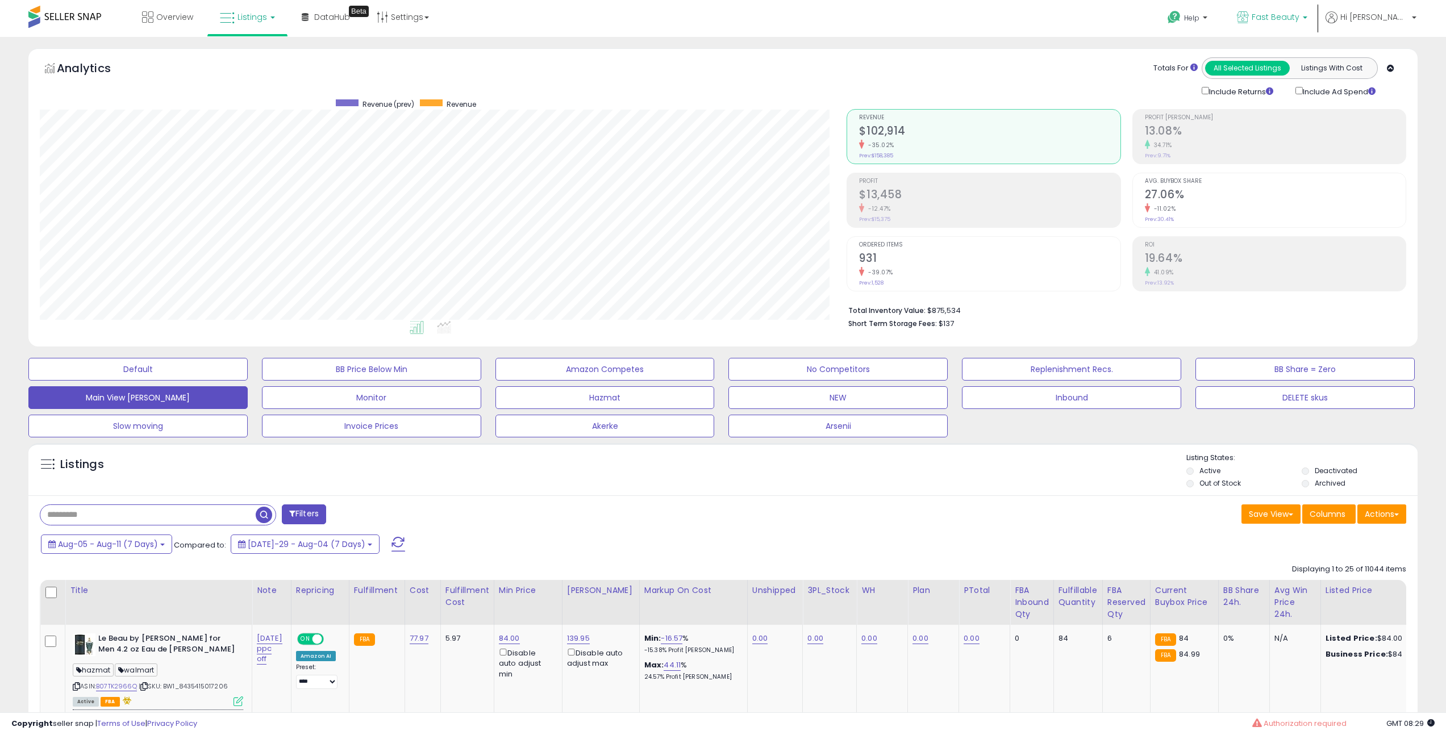
click at [1299, 22] on span "Fast Beauty" at bounding box center [1275, 16] width 48 height 11
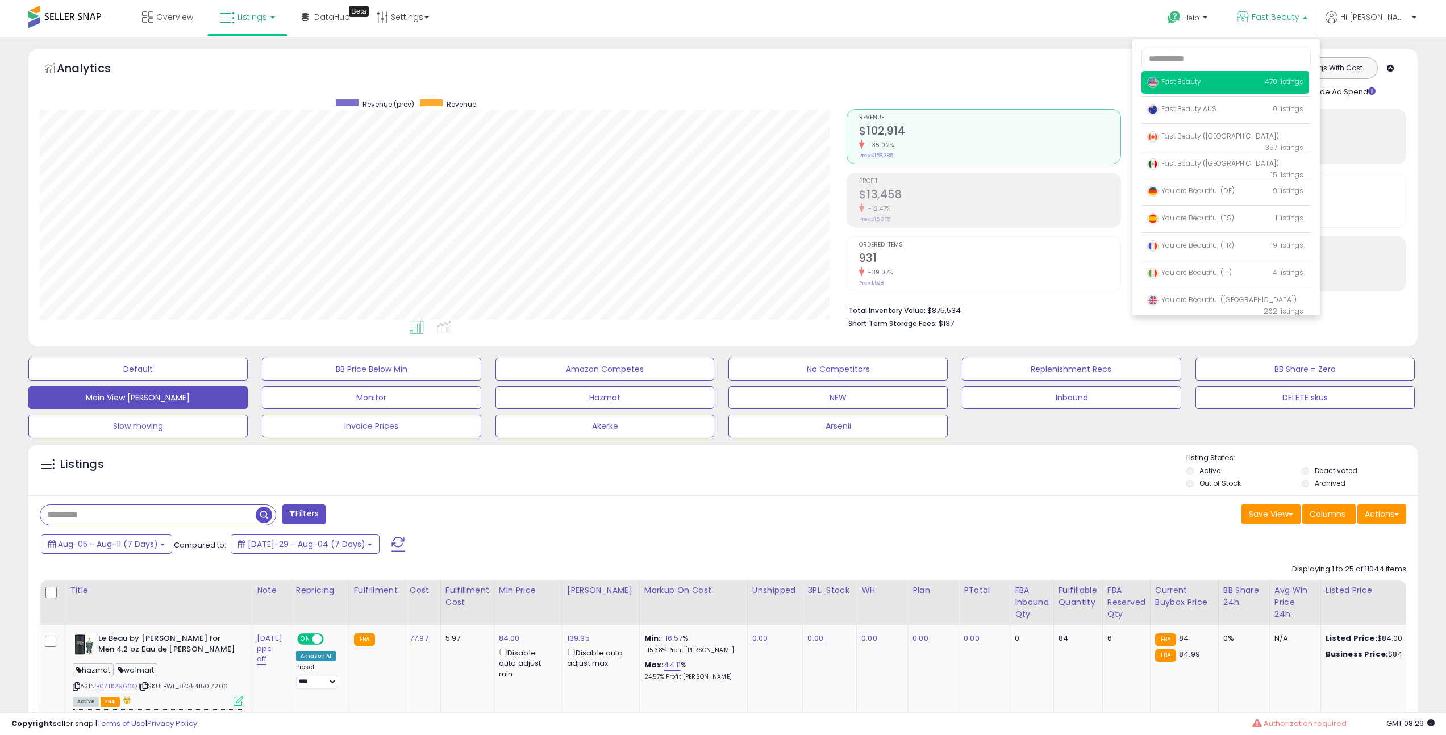
click at [1299, 22] on span "Fast Beauty" at bounding box center [1275, 16] width 48 height 11
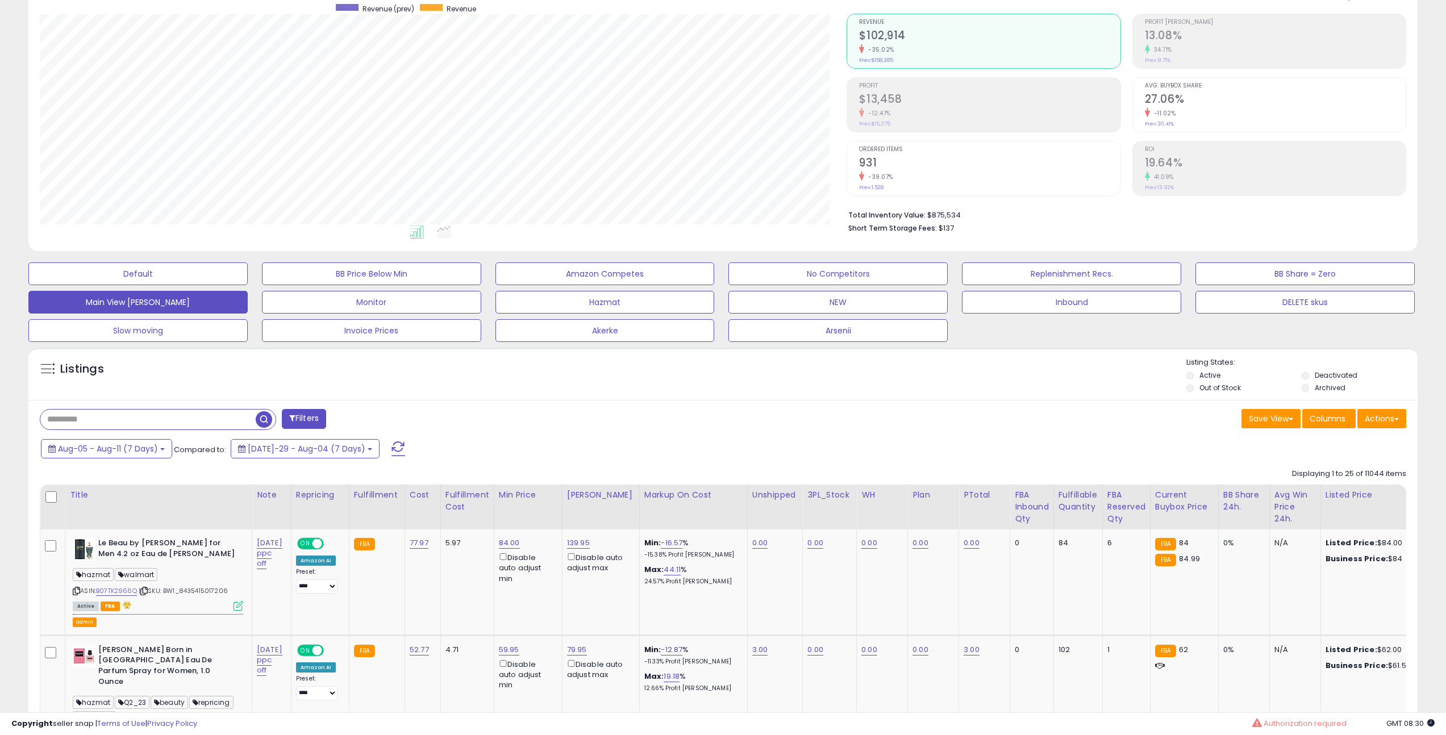
scroll to position [126, 0]
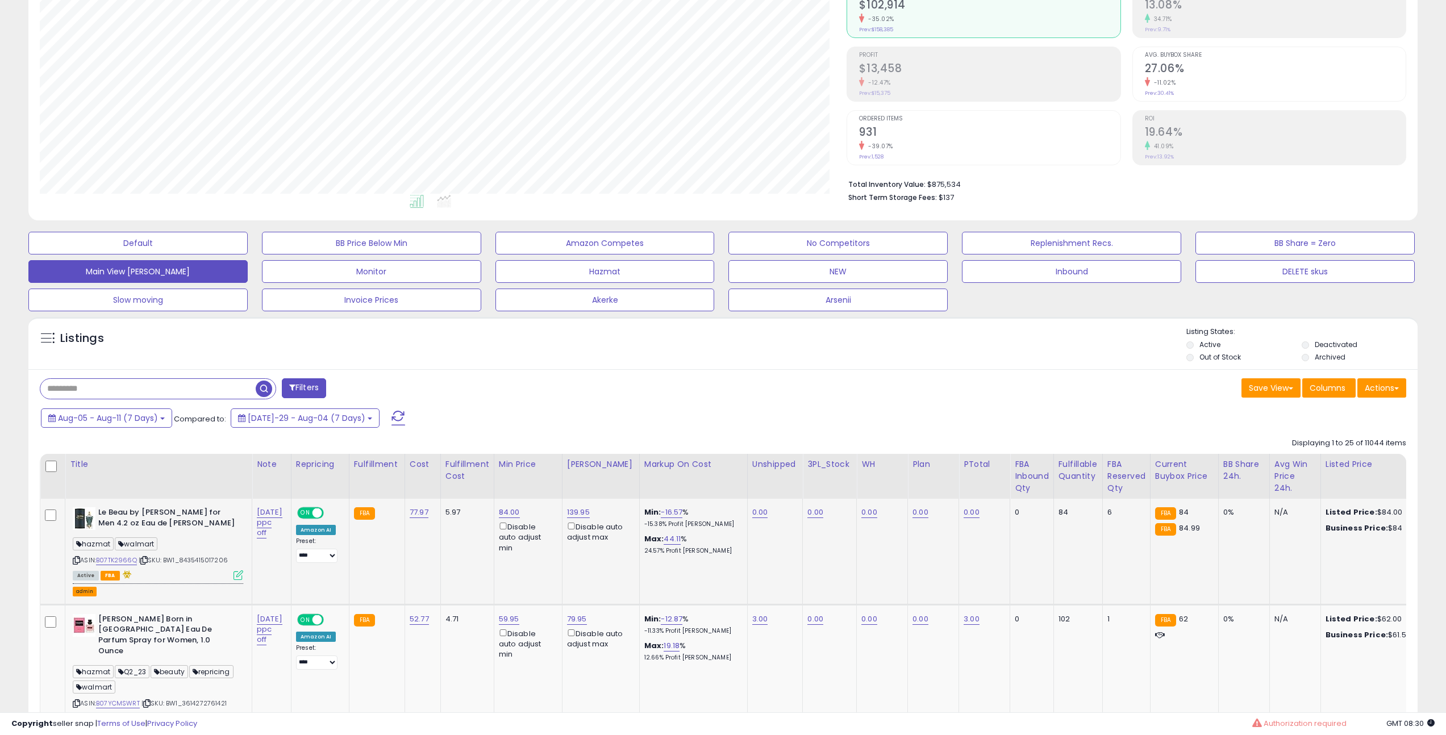
click at [81, 591] on button "admin" at bounding box center [85, 592] width 24 height 10
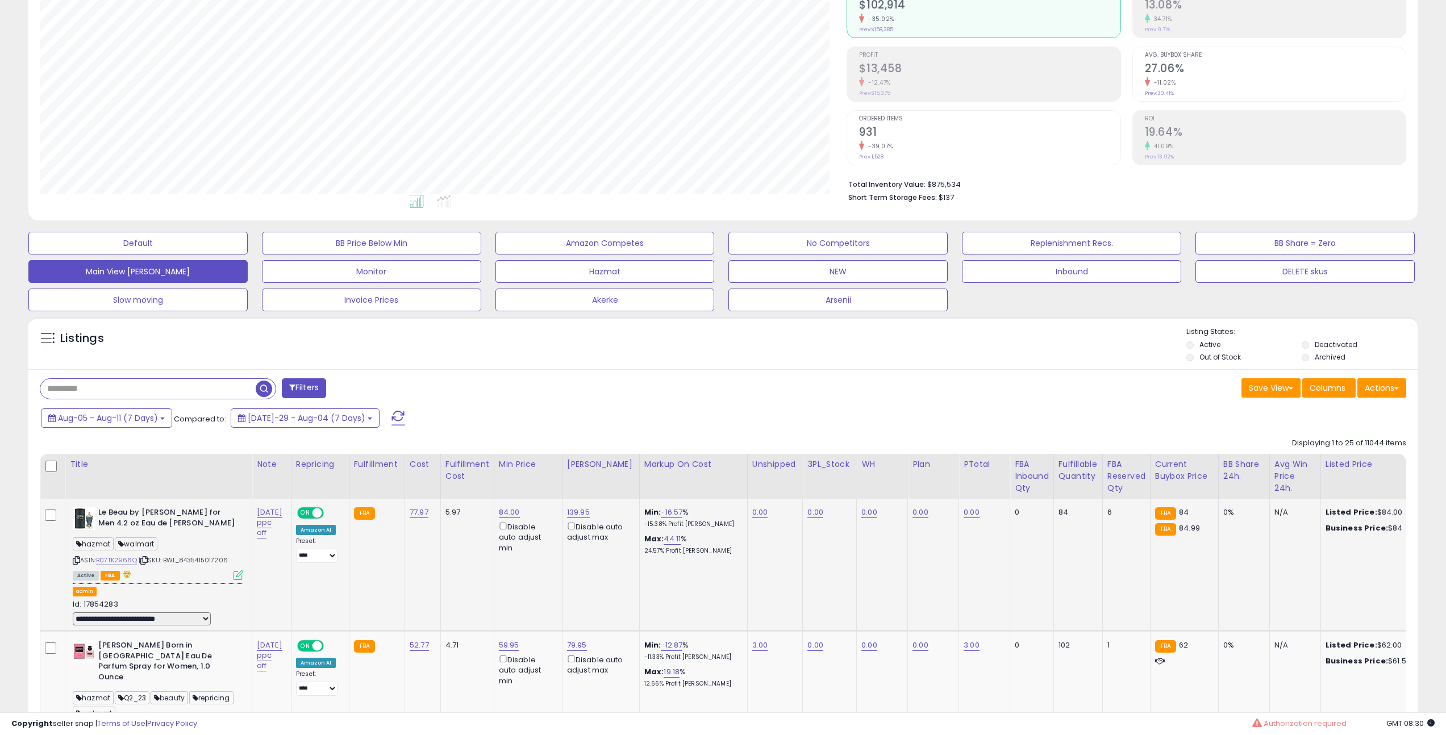
click at [155, 619] on select "**********" at bounding box center [142, 618] width 138 height 13
select select "**********"
select select
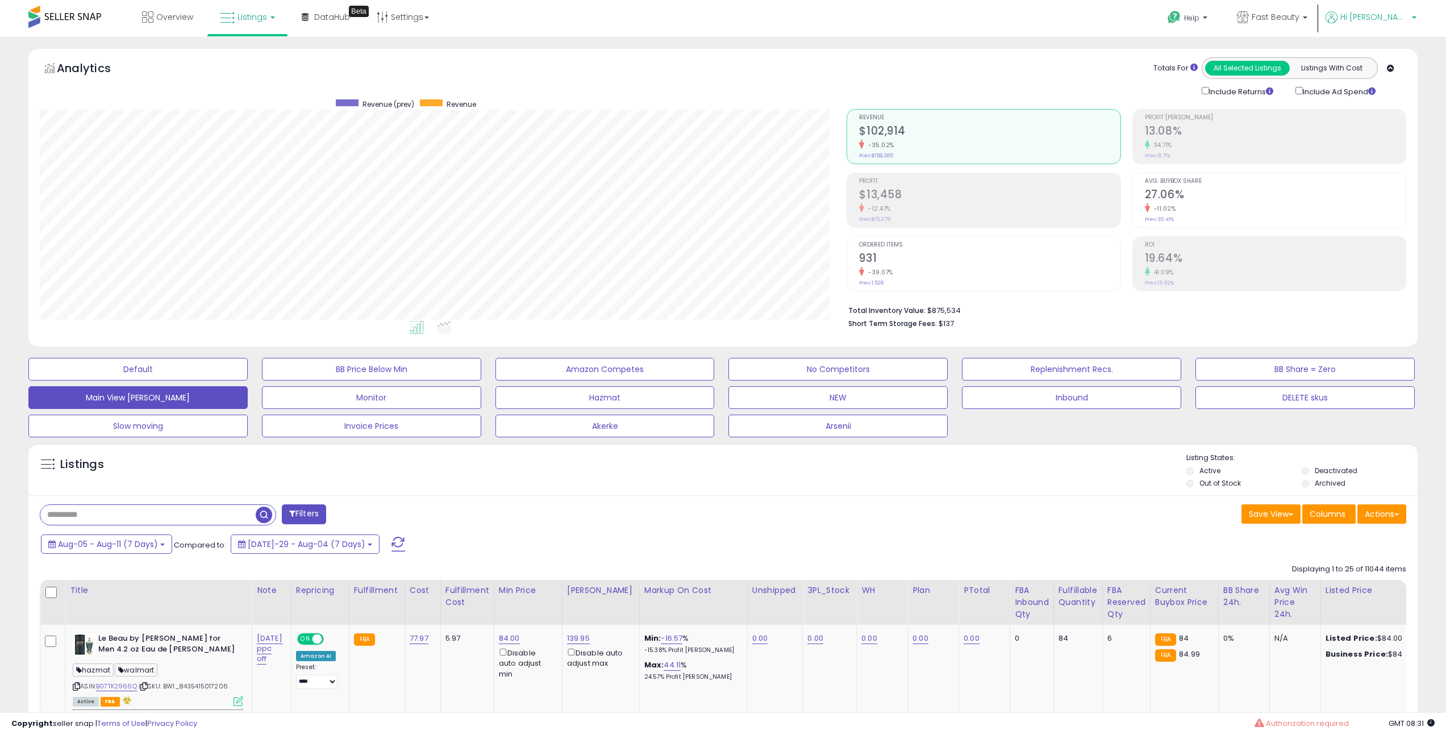
drag, startPoint x: 1412, startPoint y: 28, endPoint x: 1405, endPoint y: 32, distance: 7.9
click at [1412, 30] on link "Hi [PERSON_NAME]" at bounding box center [1370, 24] width 91 height 26
click at [1377, 64] on link "Account" at bounding box center [1369, 60] width 30 height 11
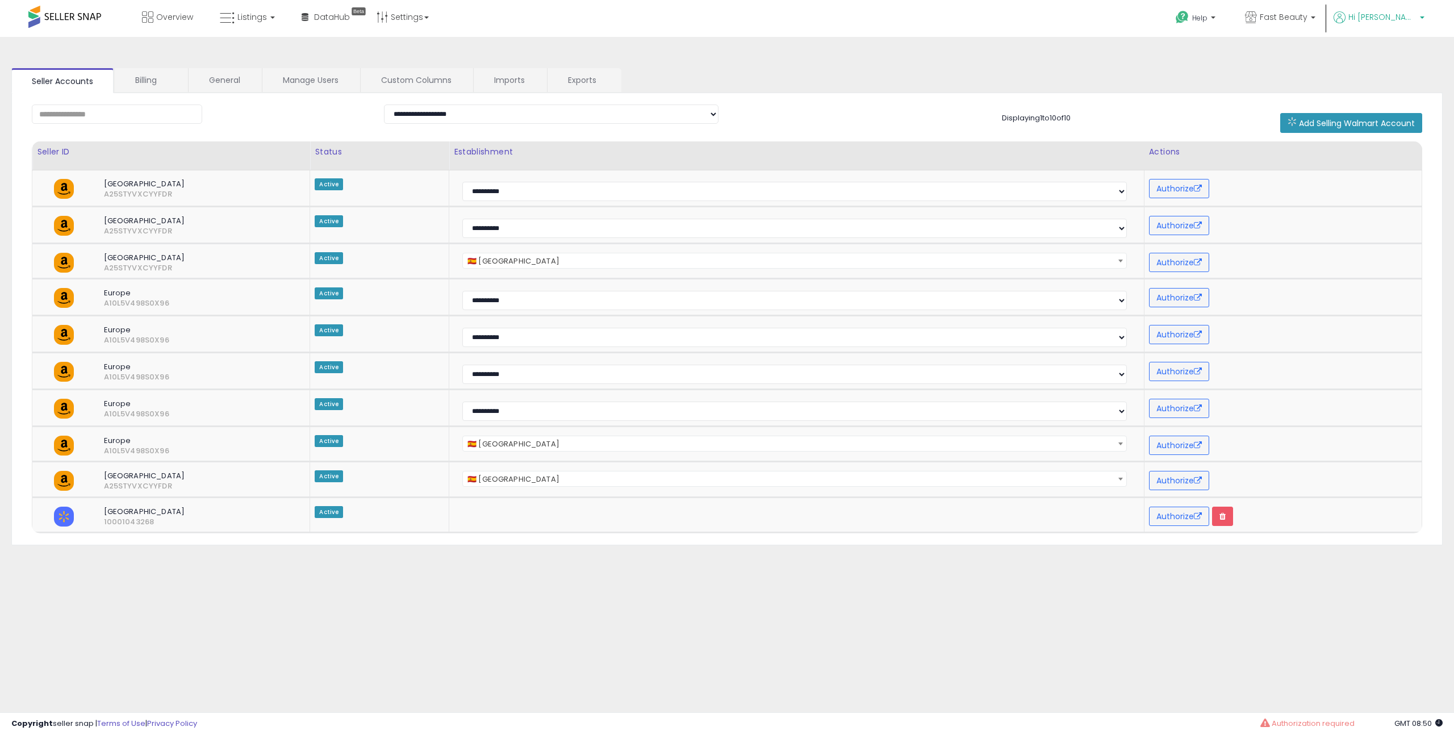
click at [1395, 23] on p "Hi [PERSON_NAME]" at bounding box center [1379, 18] width 91 height 14
click at [1367, 119] on link "Stop impersonating" at bounding box center [1377, 120] width 74 height 11
